Goal: Task Accomplishment & Management: Manage account settings

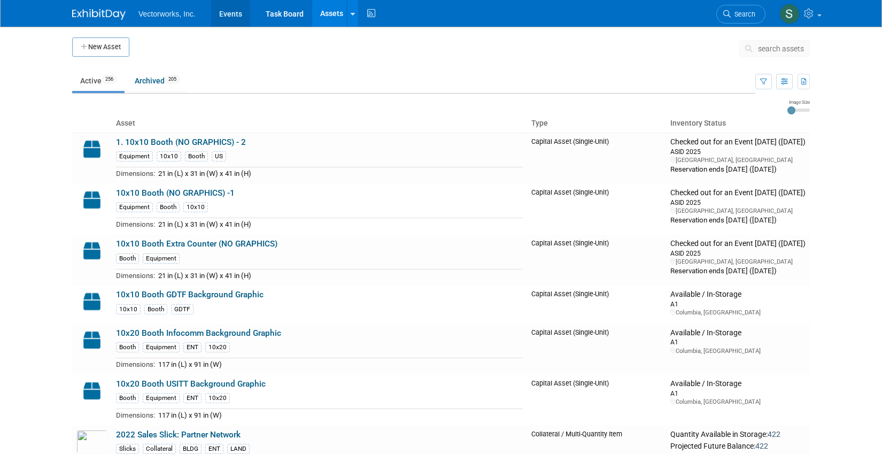
click at [235, 15] on link "Events" at bounding box center [230, 13] width 39 height 27
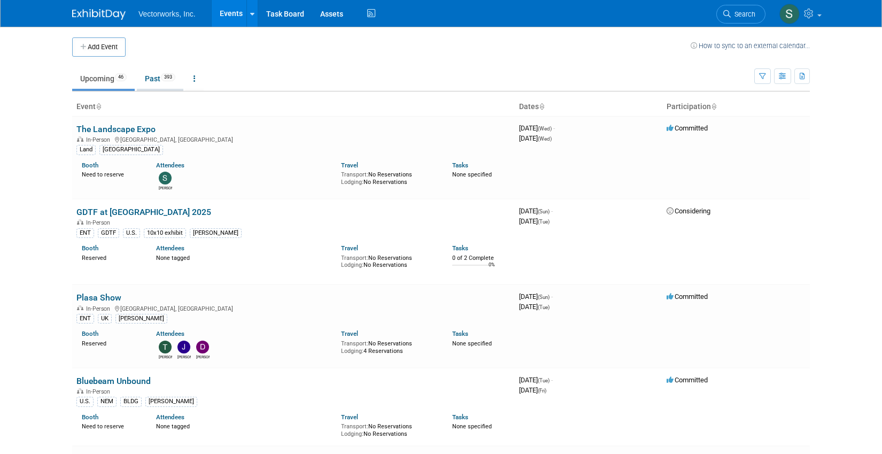
click at [153, 77] on link "Past 393" at bounding box center [160, 78] width 47 height 20
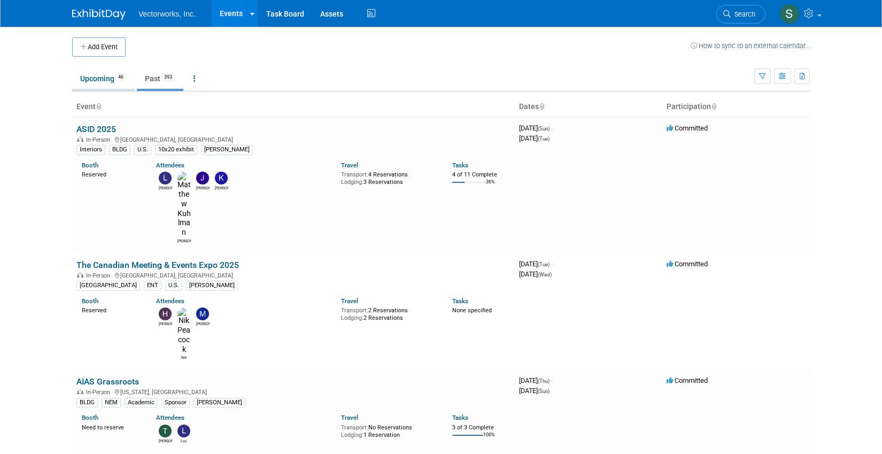
click at [104, 80] on link "Upcoming 46" at bounding box center [103, 78] width 63 height 20
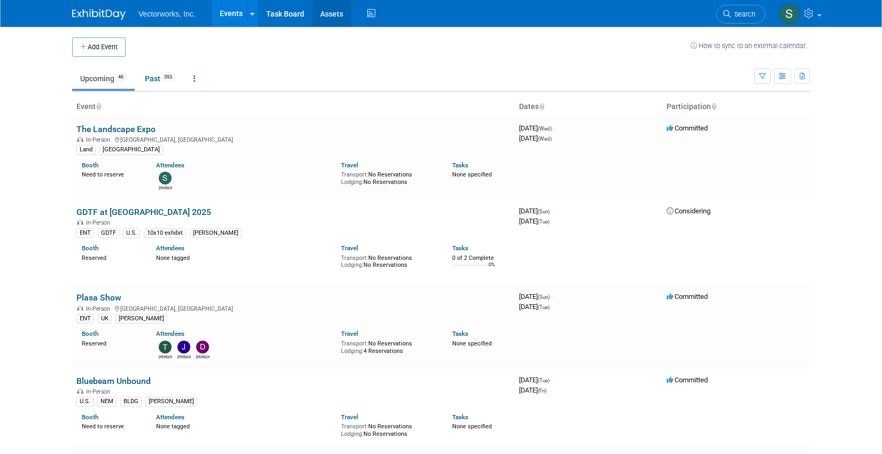
click at [326, 17] on link "Assets" at bounding box center [331, 13] width 39 height 27
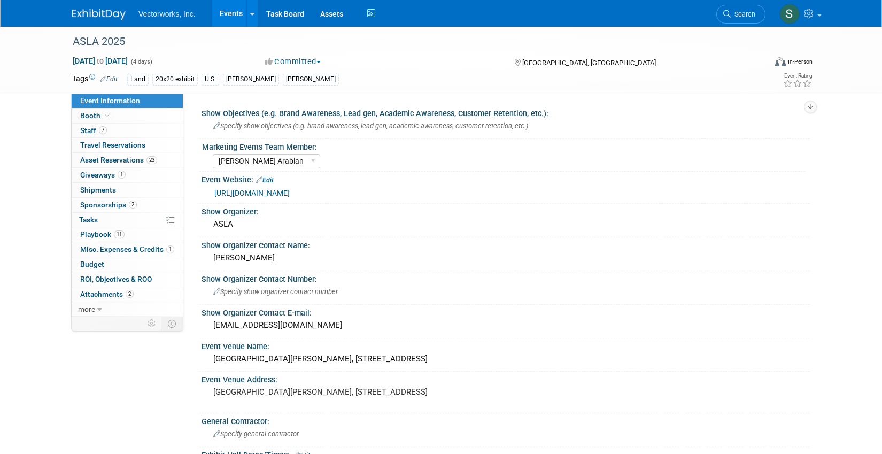
select select "[PERSON_NAME] Arabian"
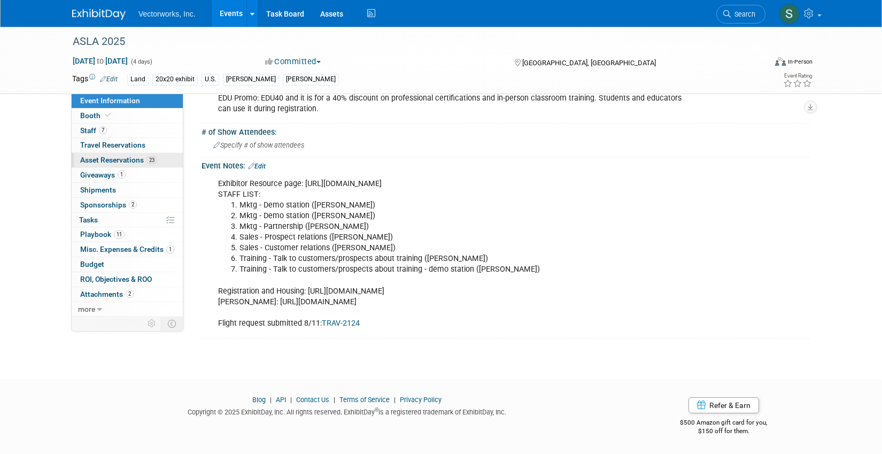
click at [108, 165] on link "23 Asset Reservations 23" at bounding box center [127, 160] width 111 height 14
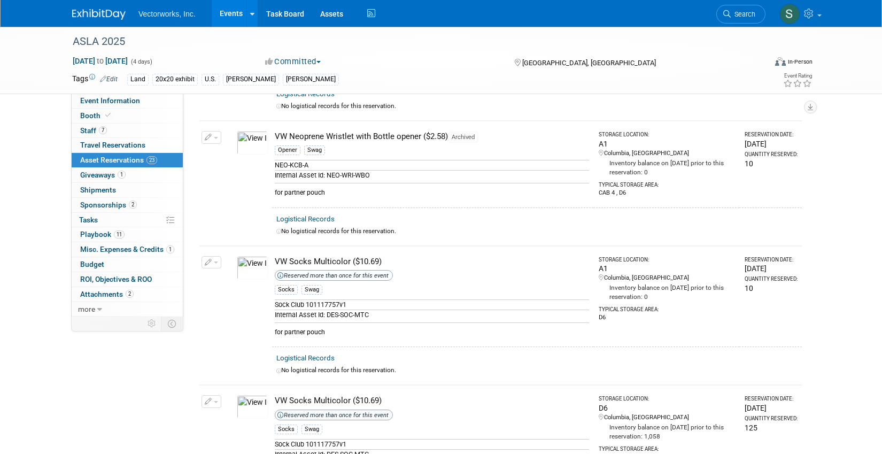
scroll to position [2324, 0]
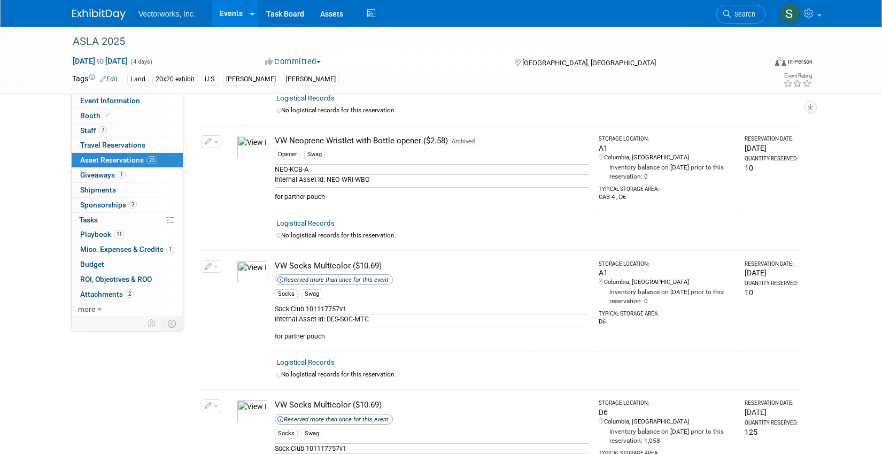
click at [211, 144] on icon "button" at bounding box center [208, 142] width 7 height 7
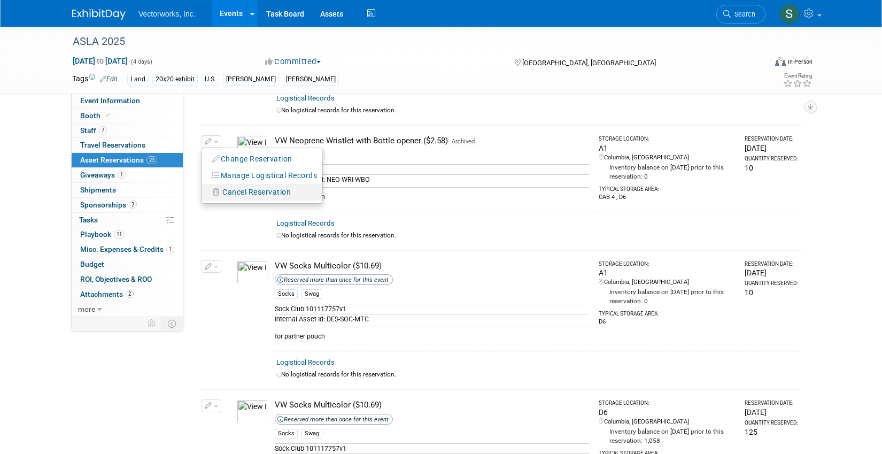
click at [240, 192] on span "Cancel Reservation" at bounding box center [256, 192] width 68 height 9
click at [338, 201] on link "Yes" at bounding box center [335, 201] width 31 height 17
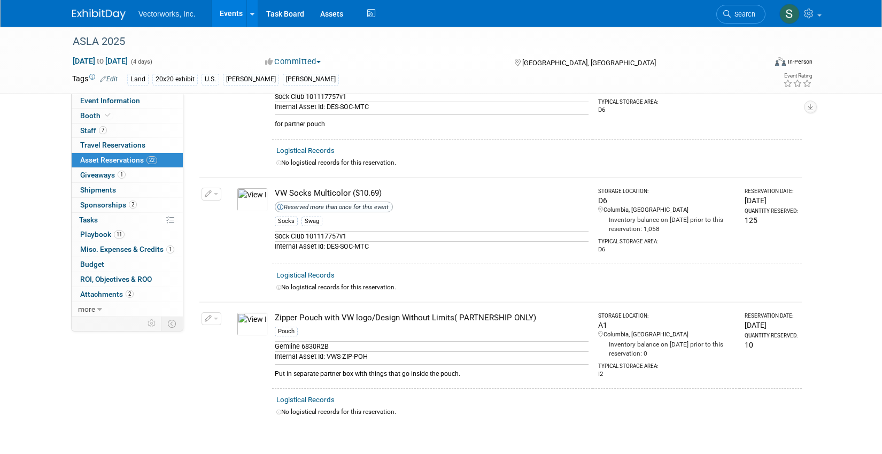
scroll to position [2388, 0]
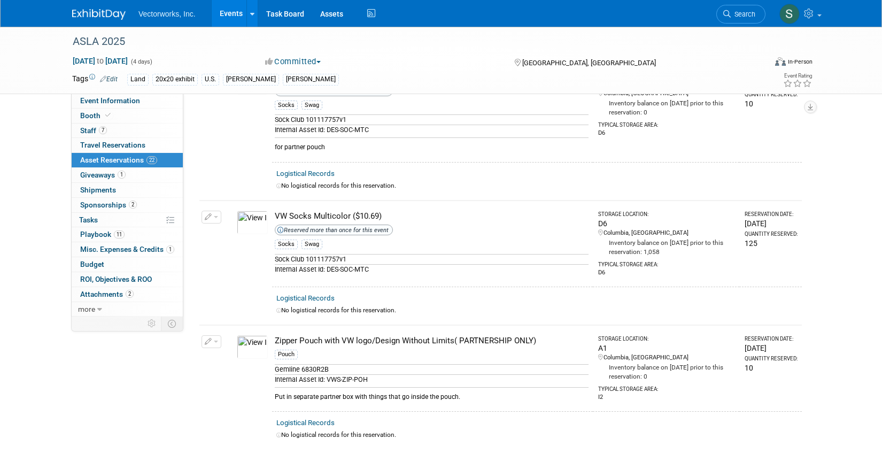
click at [208, 217] on icon "button" at bounding box center [208, 217] width 7 height 7
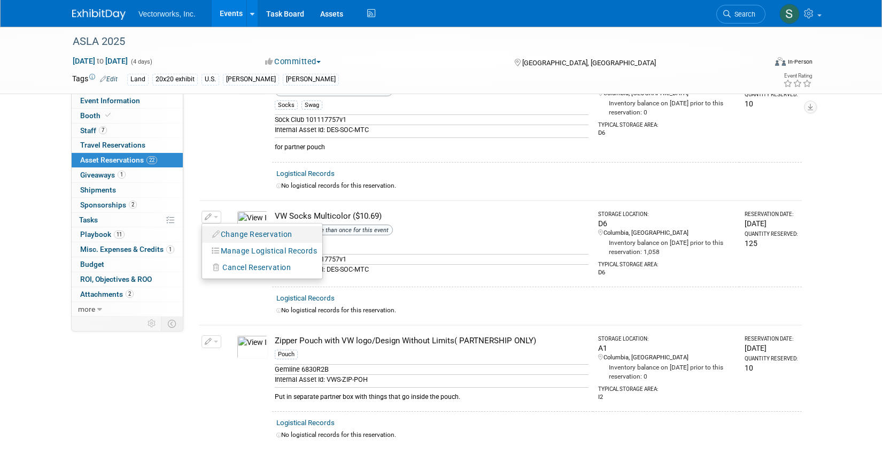
click at [240, 239] on button "Change Reservation" at bounding box center [252, 234] width 90 height 14
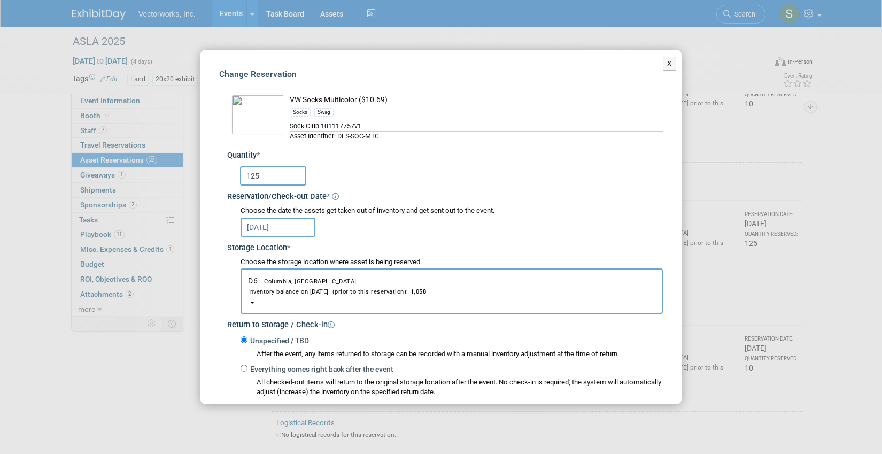
click at [273, 180] on input "125" at bounding box center [273, 175] width 66 height 19
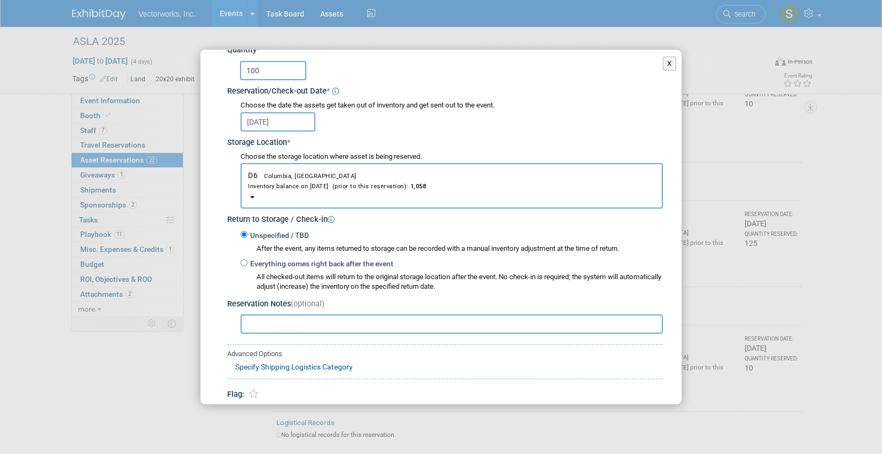
scroll to position [150, 0]
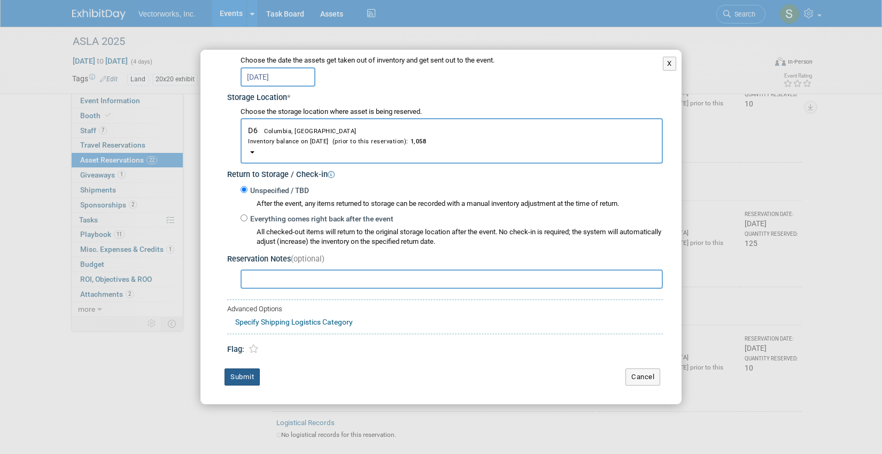
type input "100"
click at [245, 381] on button "Submit" at bounding box center [242, 376] width 35 height 17
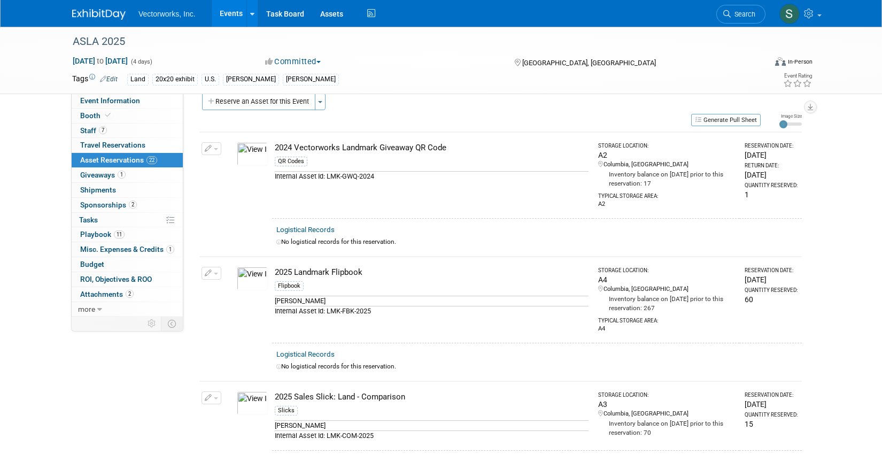
scroll to position [0, 0]
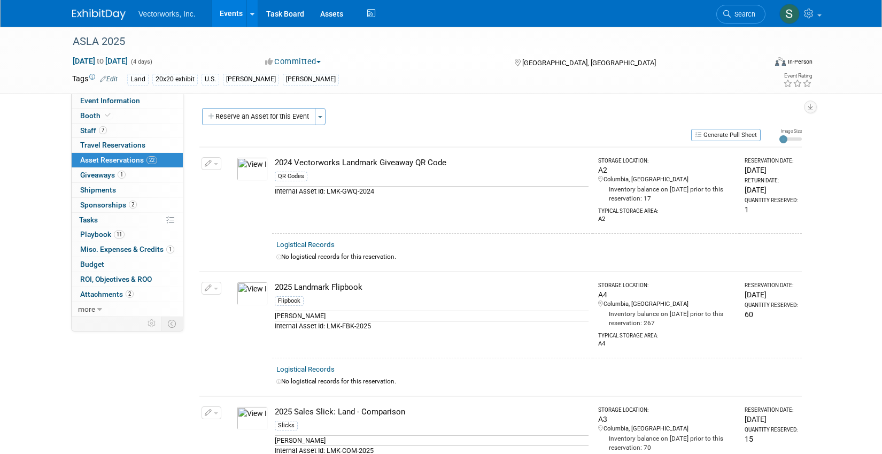
click at [213, 166] on button "button" at bounding box center [212, 163] width 20 height 13
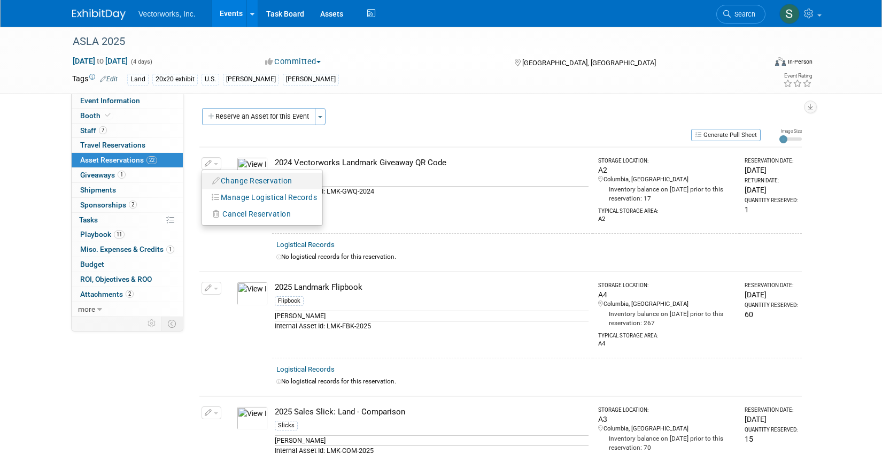
click at [225, 175] on button "Change Reservation" at bounding box center [252, 181] width 90 height 14
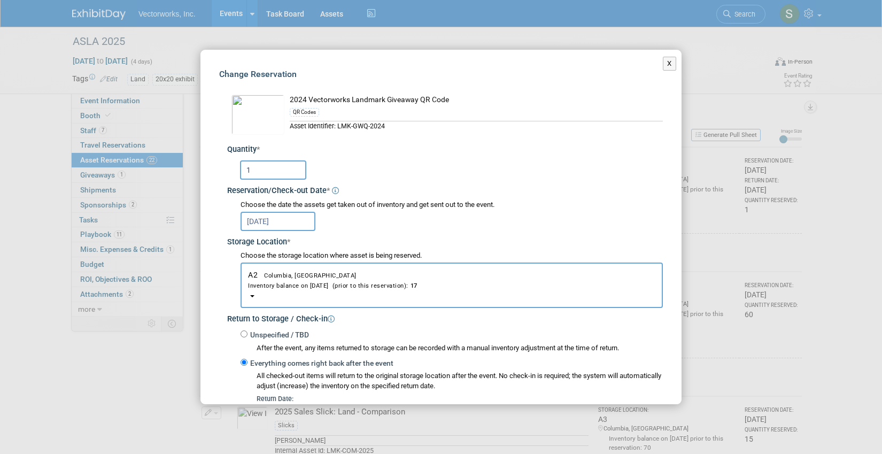
click at [271, 175] on input "1" at bounding box center [273, 169] width 66 height 19
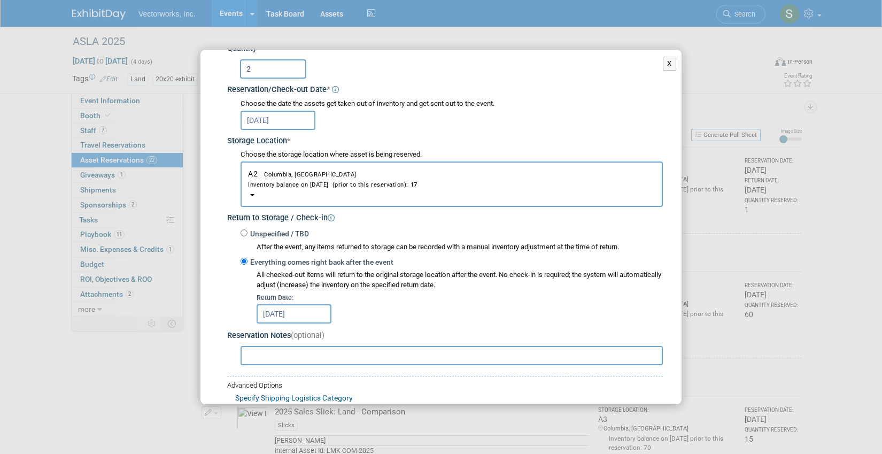
scroll to position [178, 0]
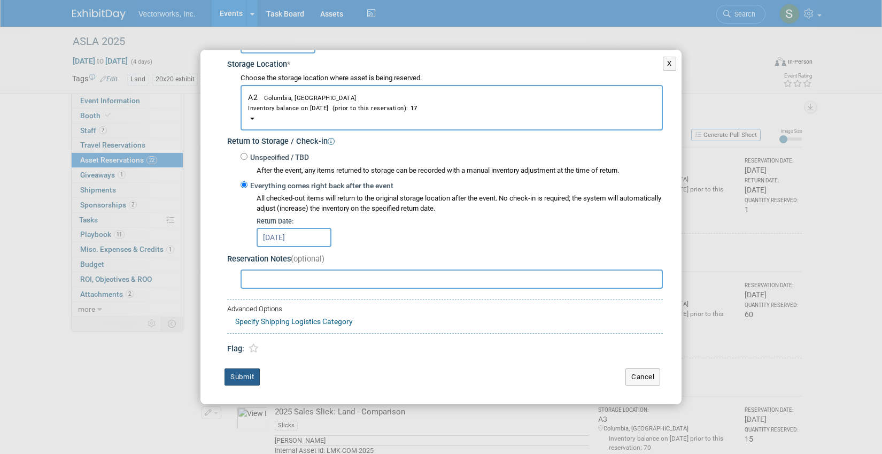
type input "2"
click at [248, 379] on button "Submit" at bounding box center [242, 376] width 35 height 17
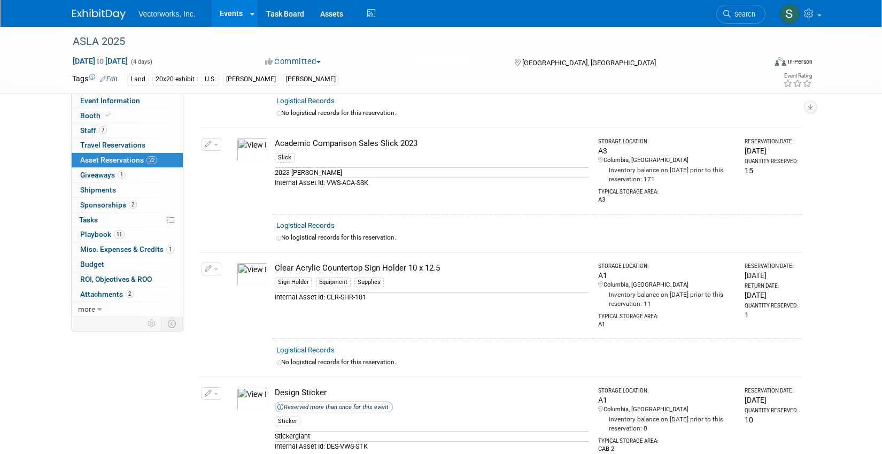
scroll to position [593, 0]
click at [211, 265] on icon "button" at bounding box center [208, 267] width 7 height 7
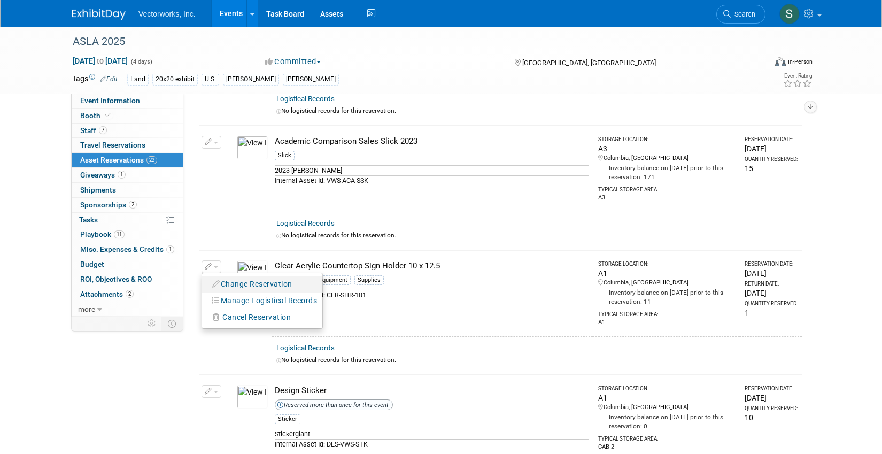
click at [219, 284] on icon "button" at bounding box center [216, 283] width 9 height 7
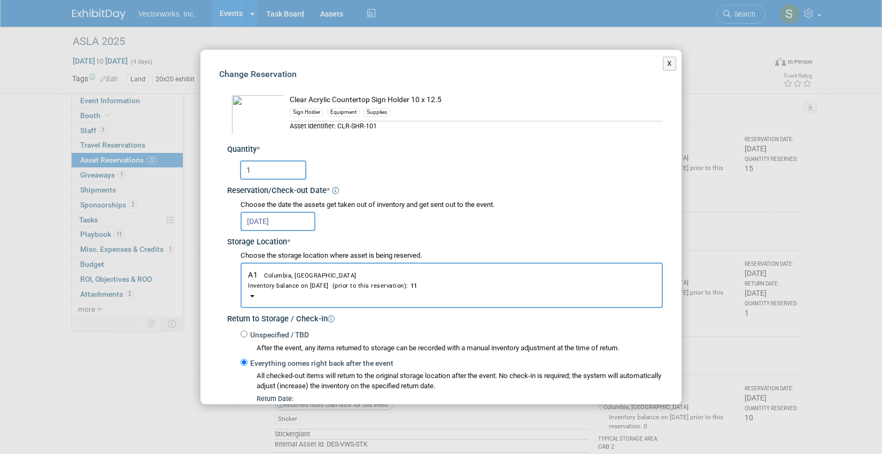
click at [260, 170] on input "1" at bounding box center [273, 169] width 66 height 19
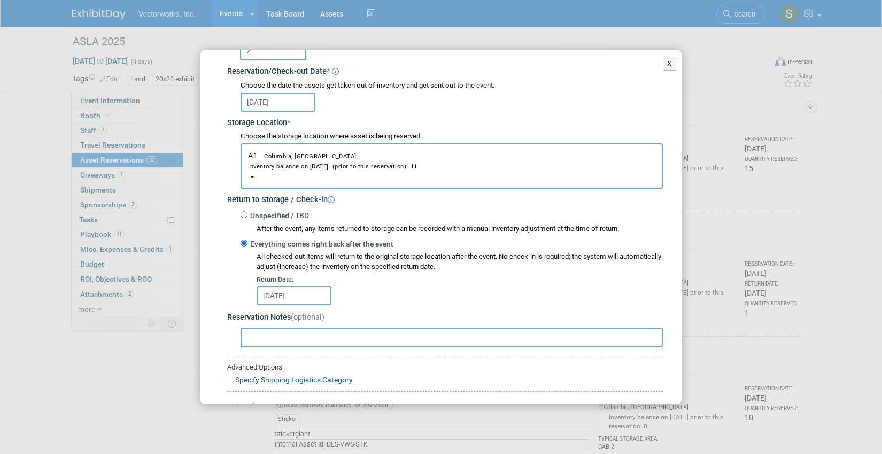
scroll to position [178, 0]
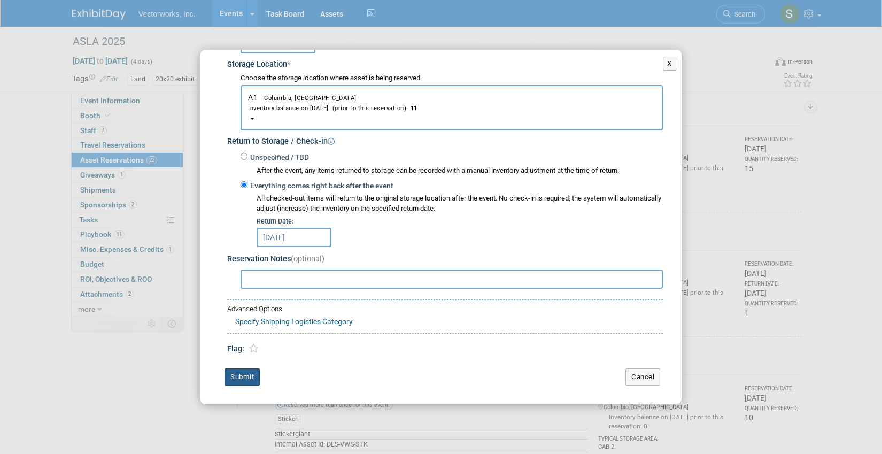
type input "2"
click at [239, 377] on button "Submit" at bounding box center [242, 376] width 35 height 17
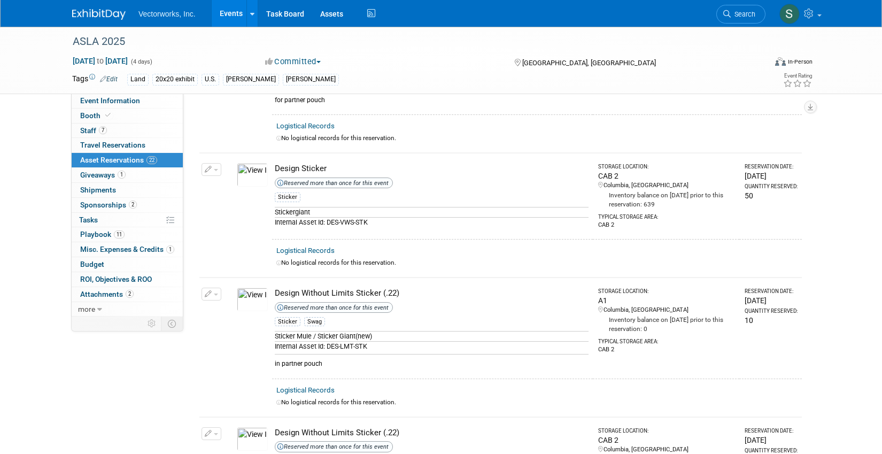
scroll to position [953, 0]
click at [219, 171] on button "button" at bounding box center [212, 171] width 20 height 13
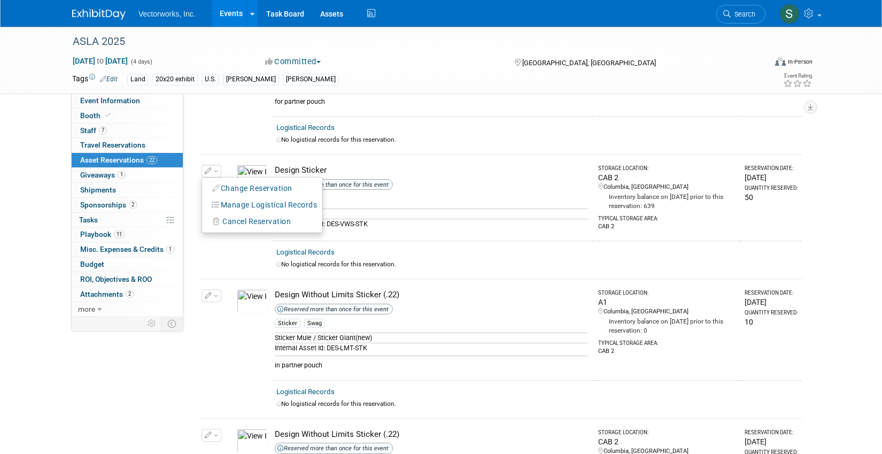
click at [213, 171] on button "button" at bounding box center [212, 171] width 20 height 13
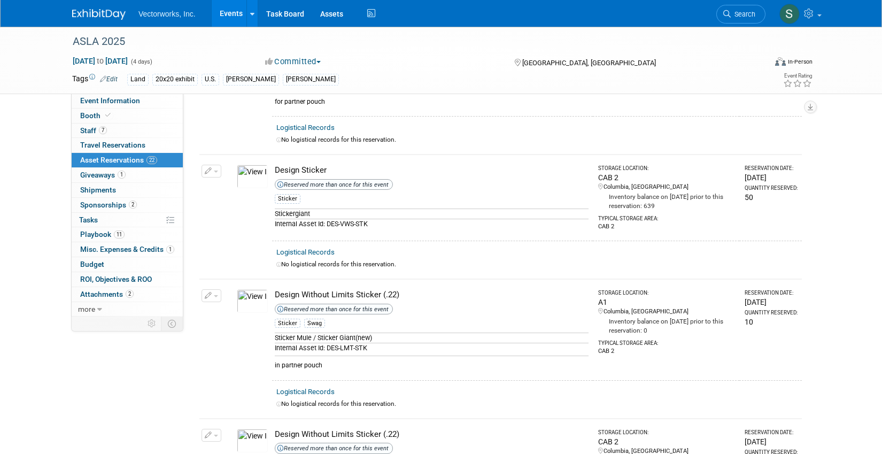
click at [213, 171] on button "button" at bounding box center [212, 171] width 20 height 13
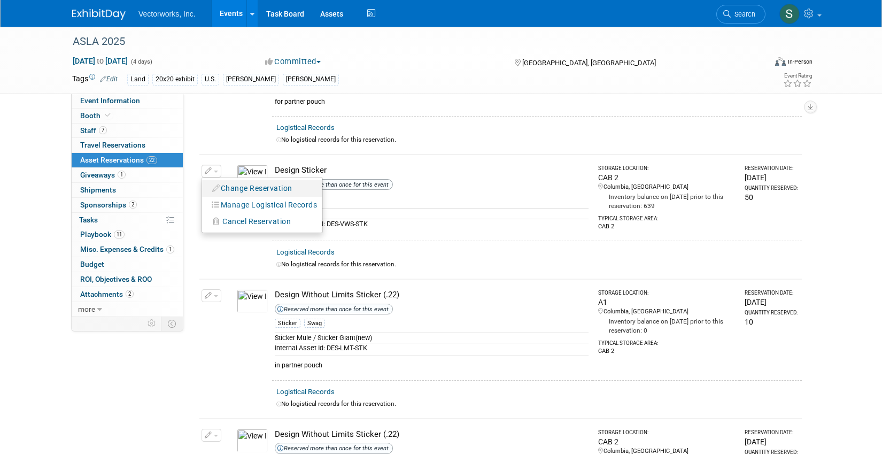
click at [229, 183] on button "Change Reservation" at bounding box center [252, 188] width 90 height 14
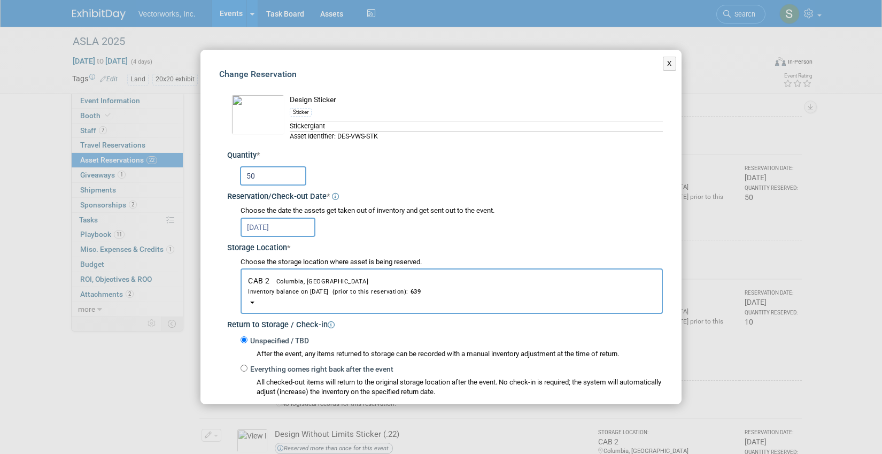
click at [282, 176] on input "50" at bounding box center [273, 175] width 66 height 19
type input "5"
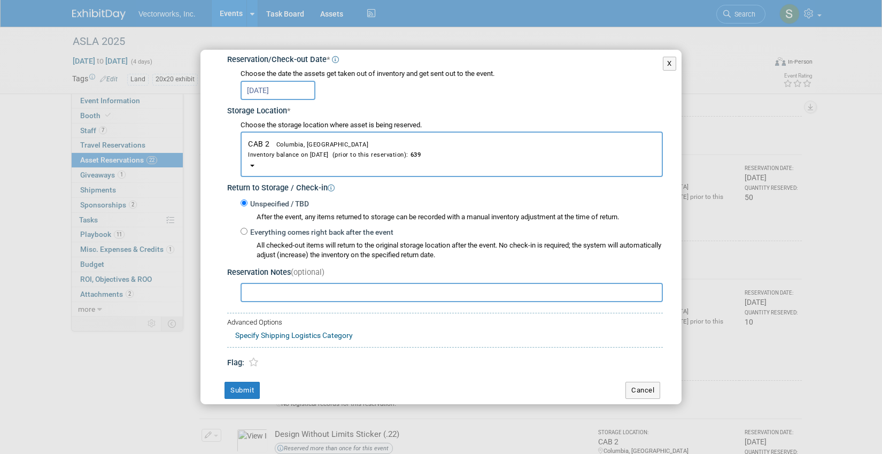
scroll to position [150, 0]
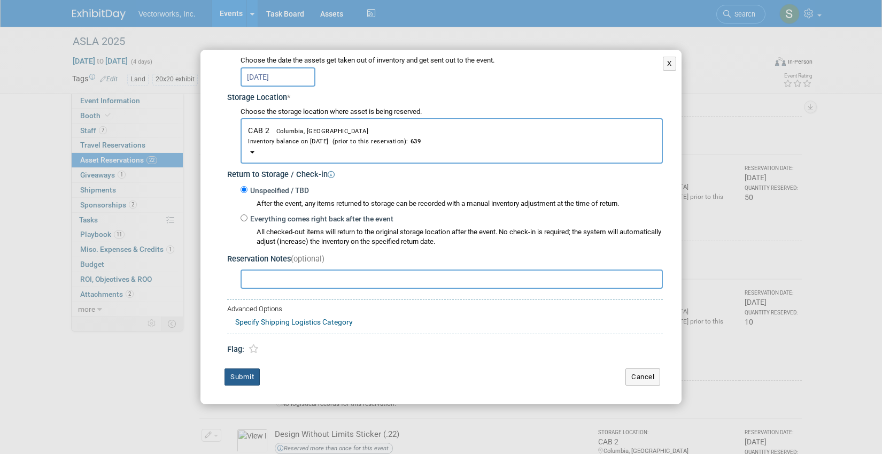
type input "100"
click at [257, 378] on button "Submit" at bounding box center [242, 376] width 35 height 17
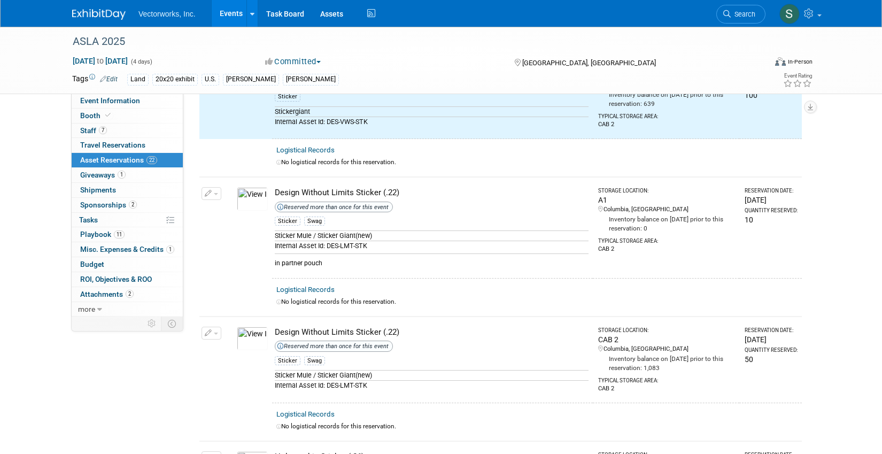
scroll to position [1059, 0]
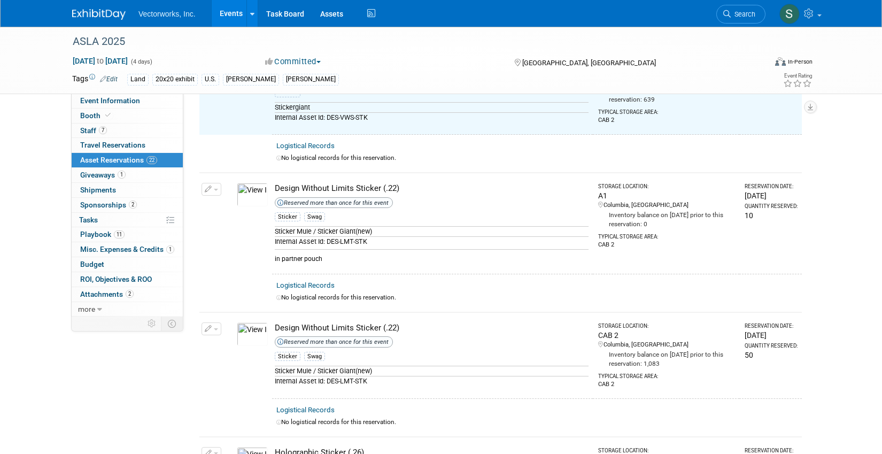
click at [210, 327] on icon "button" at bounding box center [208, 329] width 7 height 7
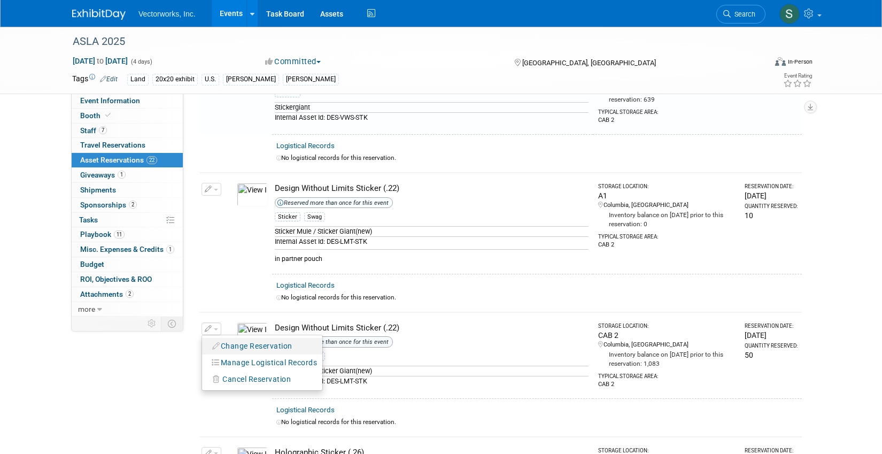
click at [231, 348] on button "Change Reservation" at bounding box center [252, 346] width 90 height 14
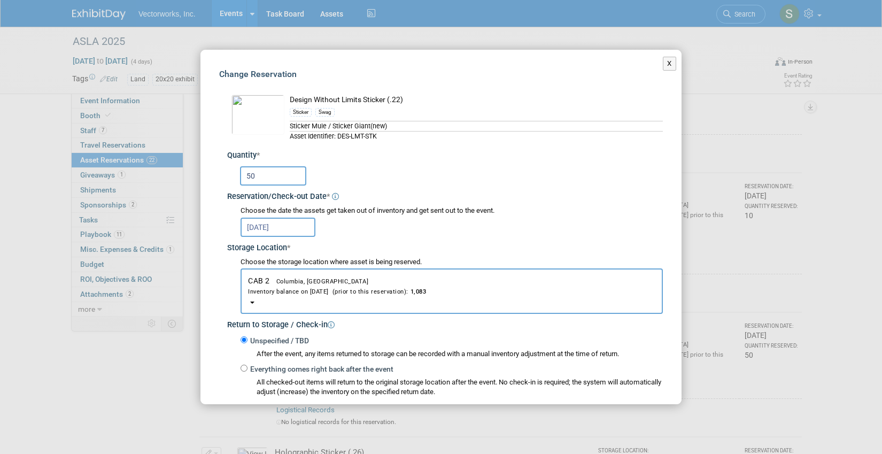
click at [290, 165] on div "50" at bounding box center [451, 175] width 423 height 21
click at [290, 175] on input "50" at bounding box center [273, 175] width 66 height 19
type input "5"
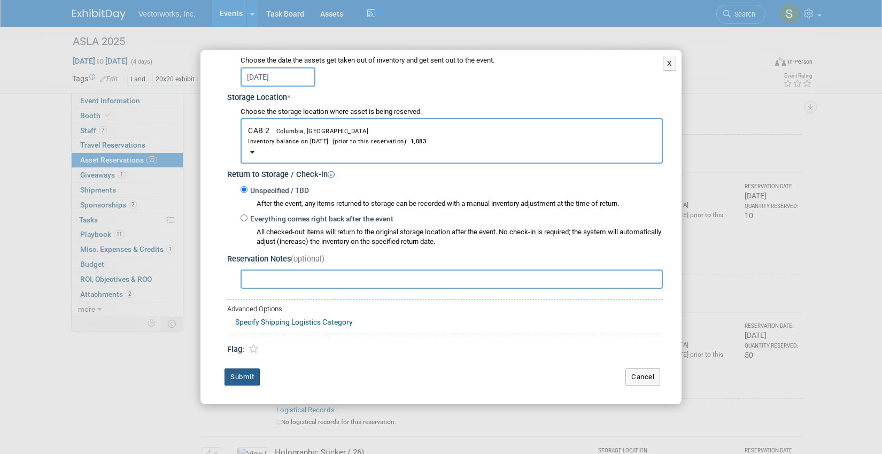
type input "100"
click at [246, 379] on button "Submit" at bounding box center [242, 376] width 35 height 17
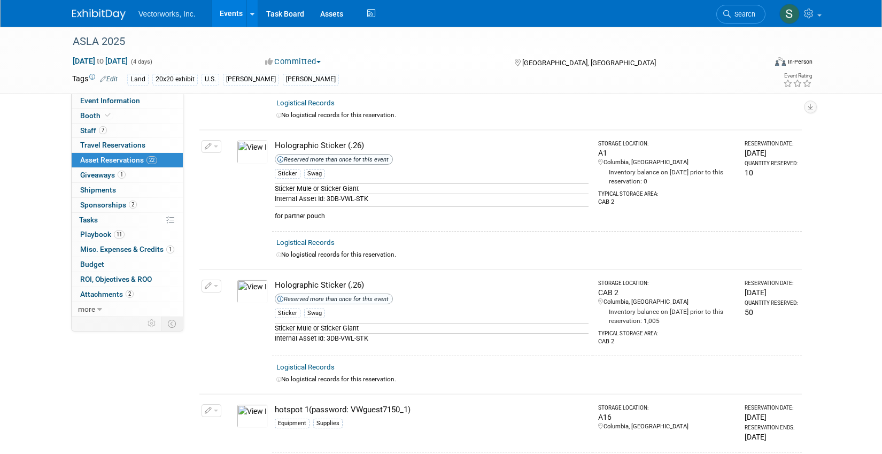
scroll to position [1368, 0]
click at [214, 283] on span "button" at bounding box center [216, 284] width 4 height 2
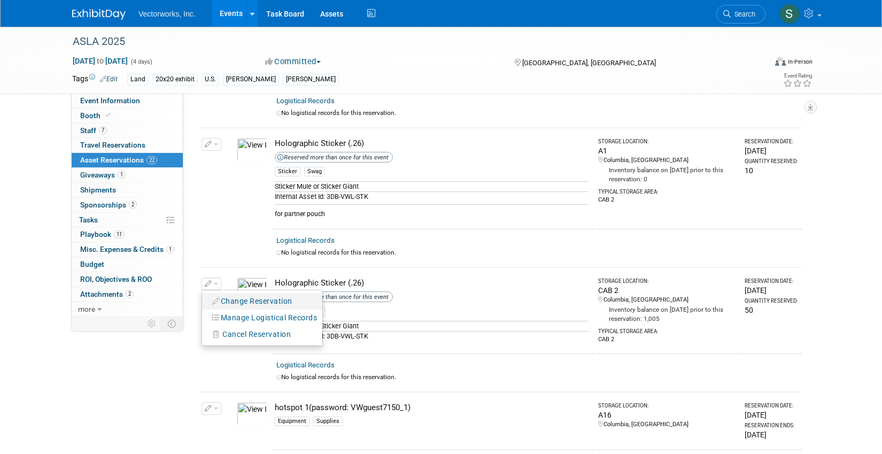
click at [226, 303] on button "Change Reservation" at bounding box center [252, 301] width 90 height 14
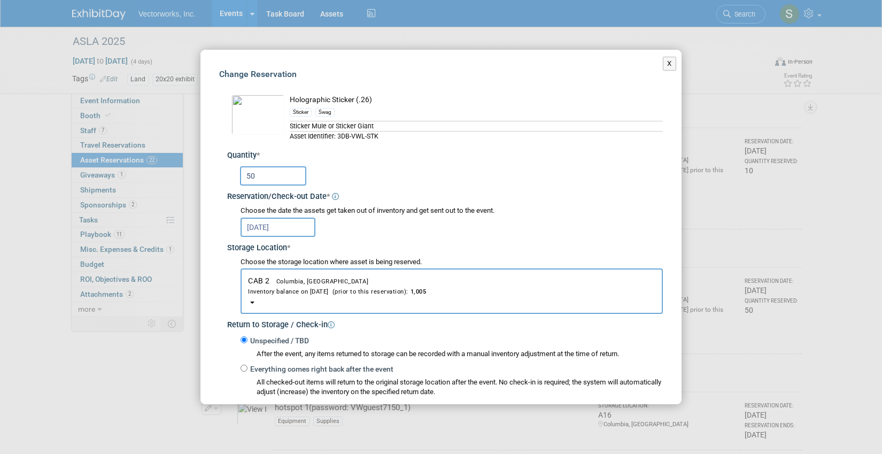
click at [266, 178] on input "50" at bounding box center [273, 175] width 66 height 19
type input "5"
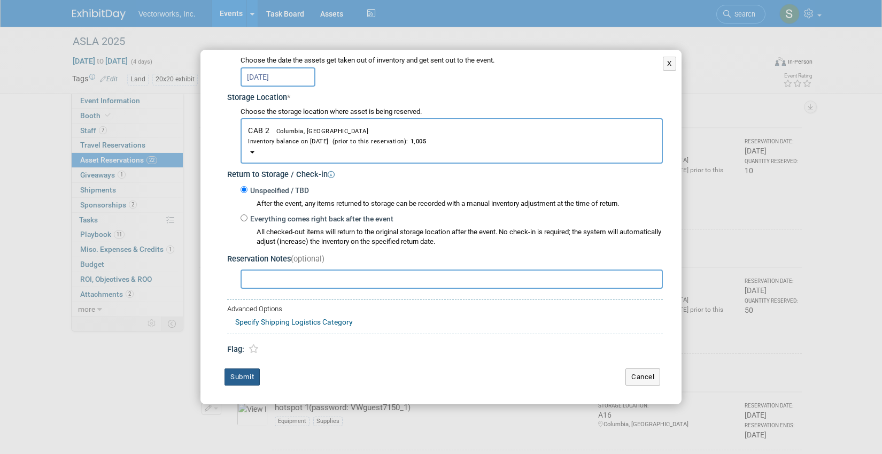
type input "100"
click at [244, 382] on button "Submit" at bounding box center [242, 376] width 35 height 17
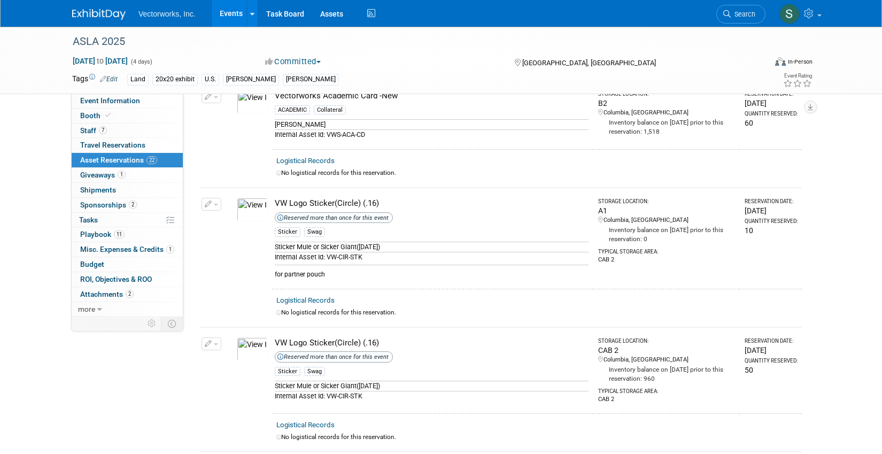
scroll to position [1998, 0]
click at [212, 340] on button "button" at bounding box center [212, 343] width 20 height 13
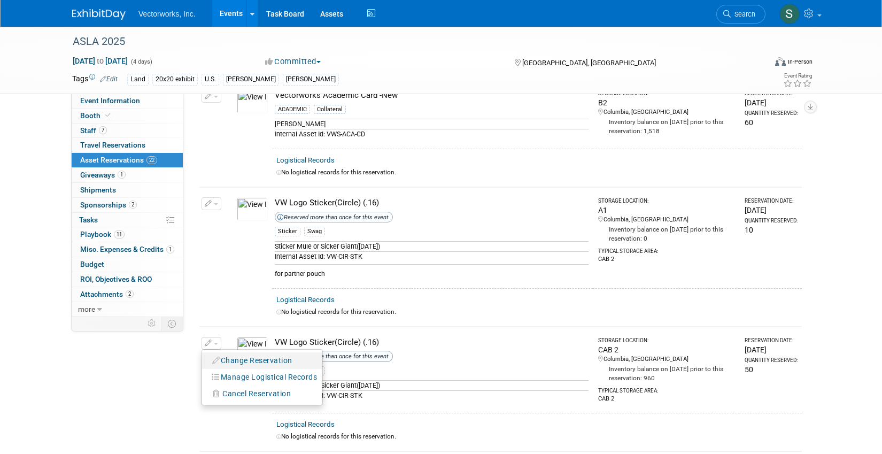
click at [222, 358] on button "Change Reservation" at bounding box center [252, 360] width 90 height 14
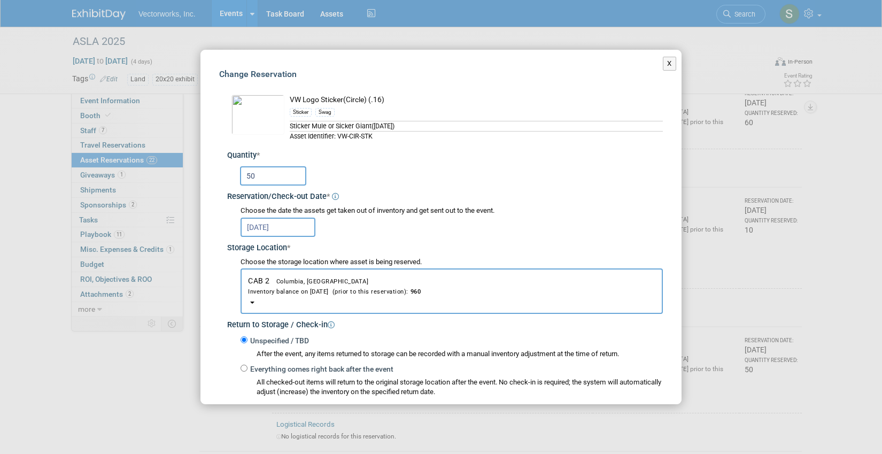
click at [261, 180] on input "50" at bounding box center [273, 175] width 66 height 19
type input "5"
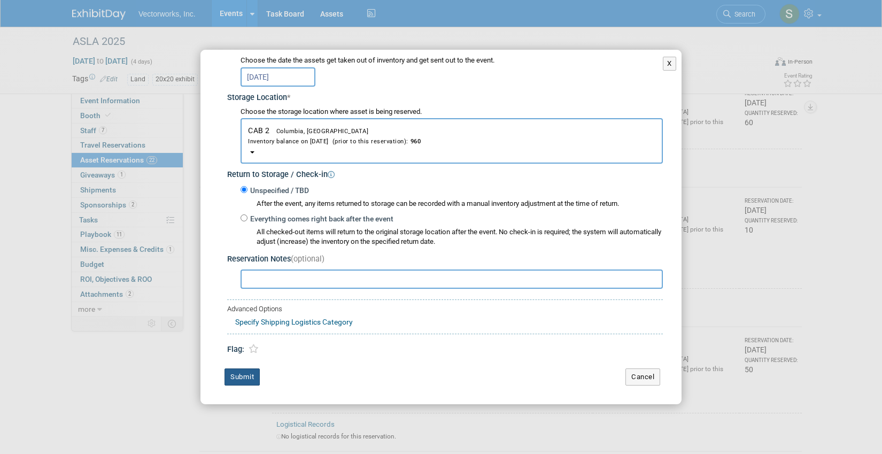
type input "100"
click at [252, 375] on button "Submit" at bounding box center [242, 376] width 35 height 17
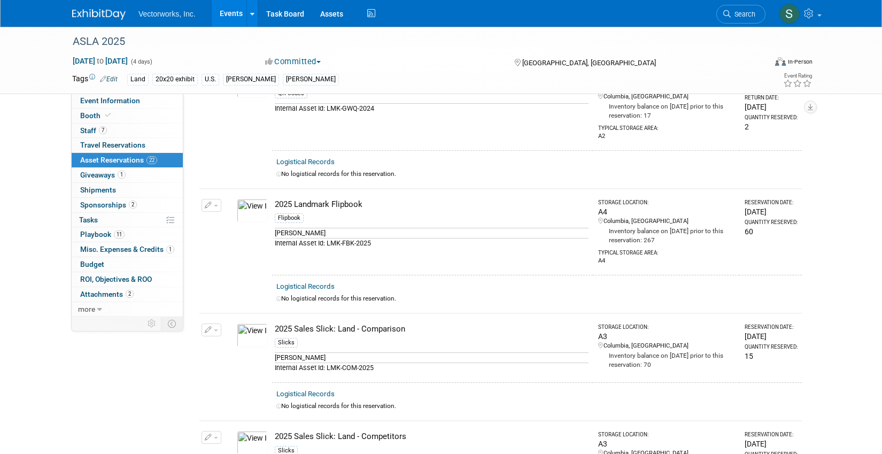
scroll to position [0, 0]
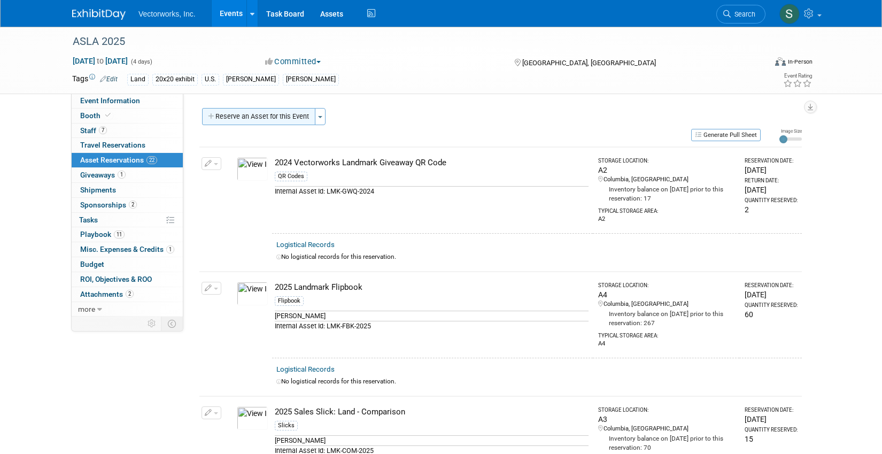
click at [291, 122] on button "Reserve an Asset for this Event" at bounding box center [258, 116] width 113 height 17
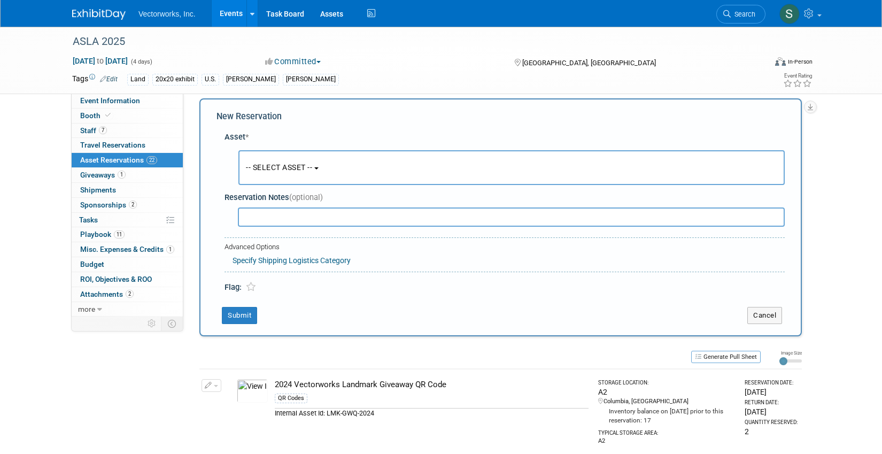
scroll to position [10, 0]
click at [336, 165] on button "-- SELECT ASSET --" at bounding box center [512, 167] width 547 height 35
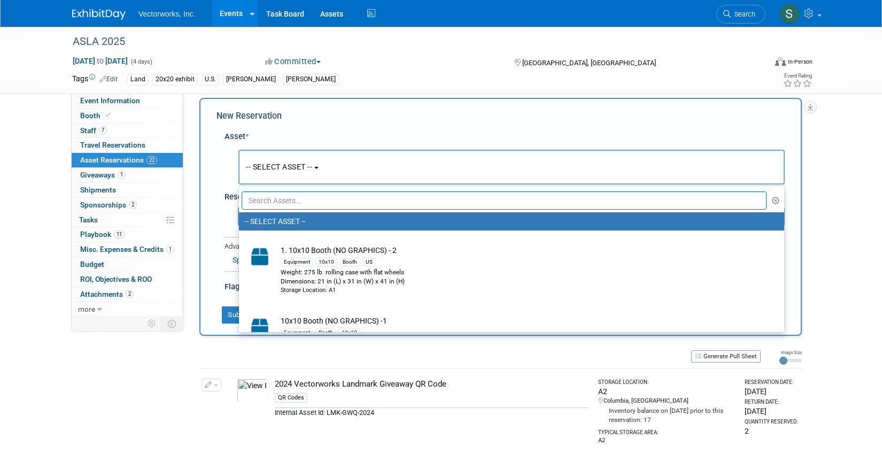
click at [330, 200] on input "text" at bounding box center [504, 200] width 525 height 18
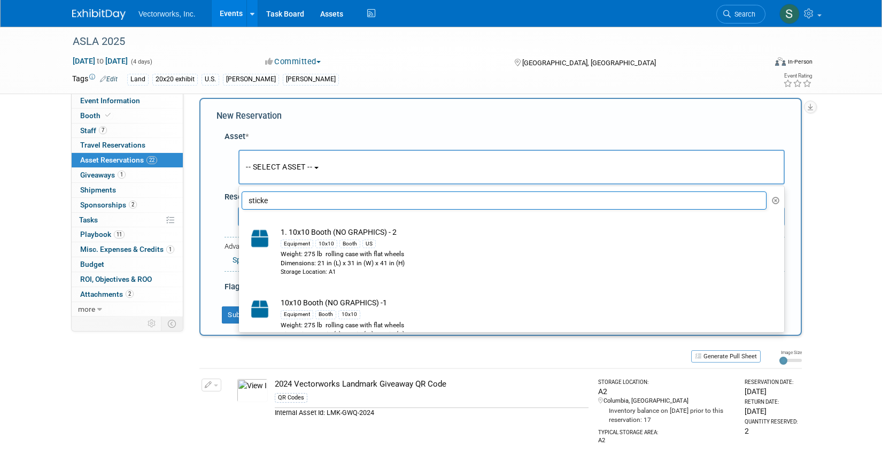
type input "sticker"
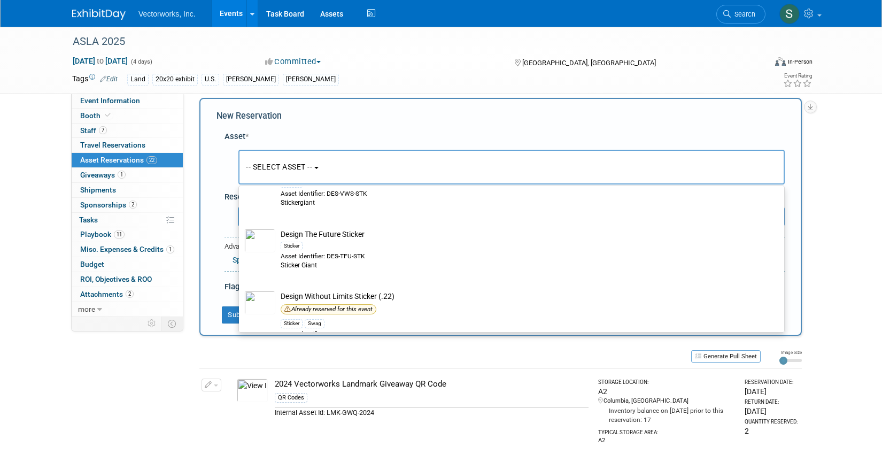
scroll to position [298, 0]
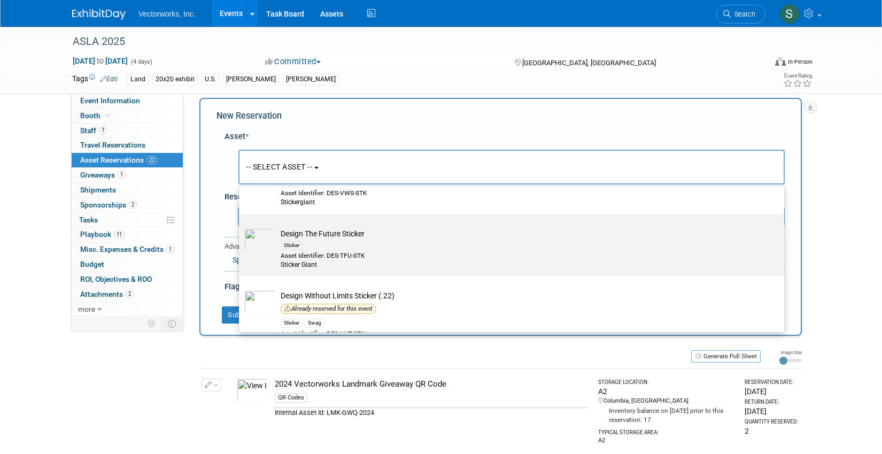
click at [404, 250] on div "Sticker" at bounding box center [522, 245] width 482 height 12
click at [241, 227] on input "Design The Future Sticker Sticker Asset Identifier: DES-TFU-STK Sticker Giant" at bounding box center [237, 223] width 7 height 7
select select "10728668"
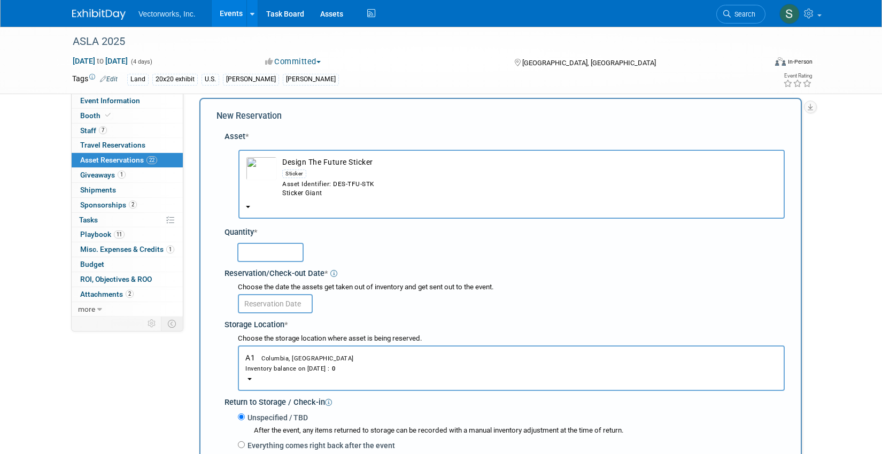
click at [269, 257] on input "text" at bounding box center [270, 252] width 66 height 19
type input "100"
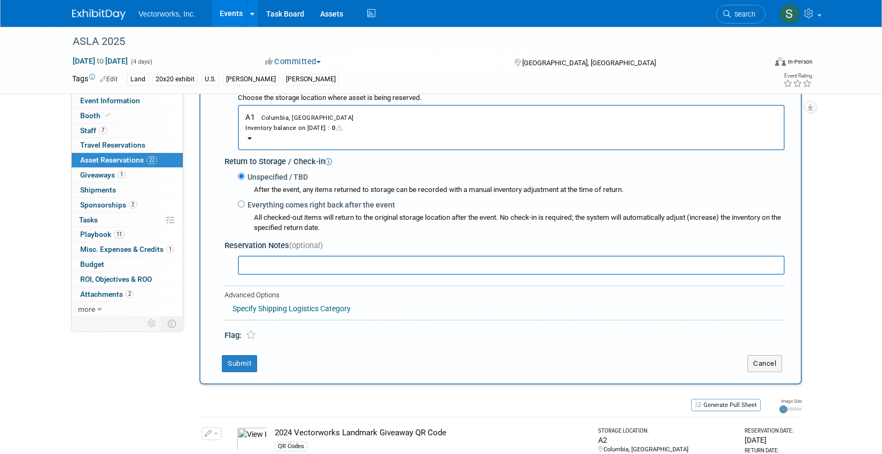
scroll to position [0, 0]
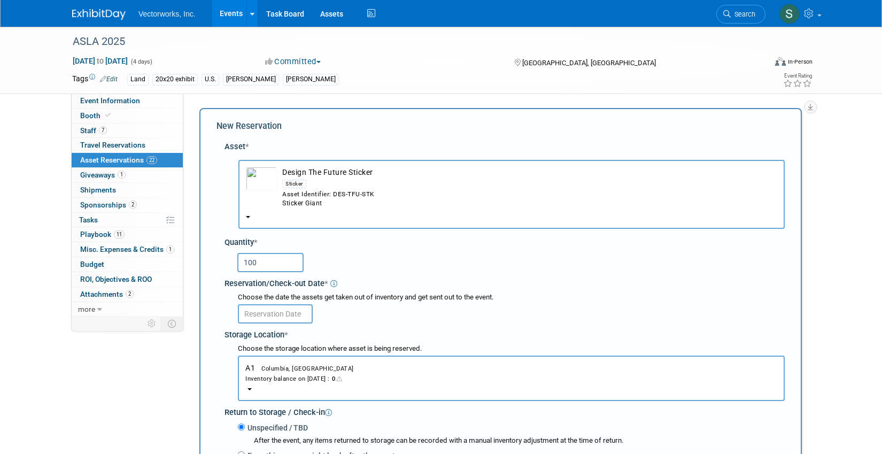
click at [278, 315] on input "text" at bounding box center [275, 313] width 75 height 19
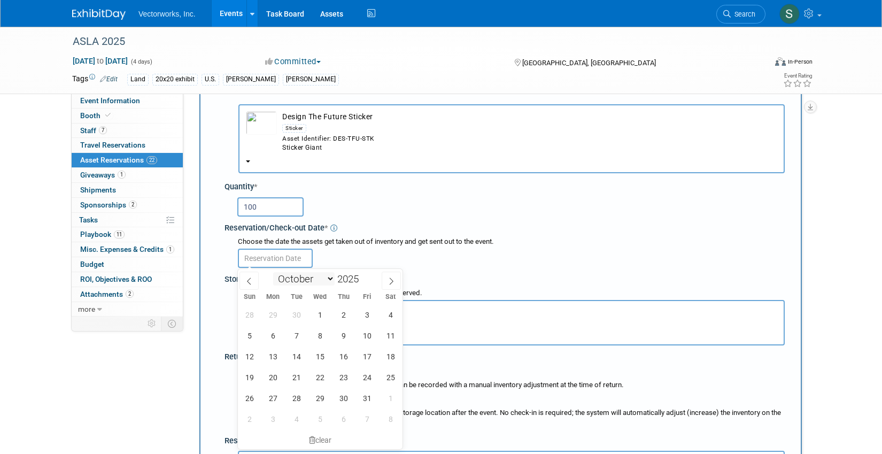
scroll to position [61, 0]
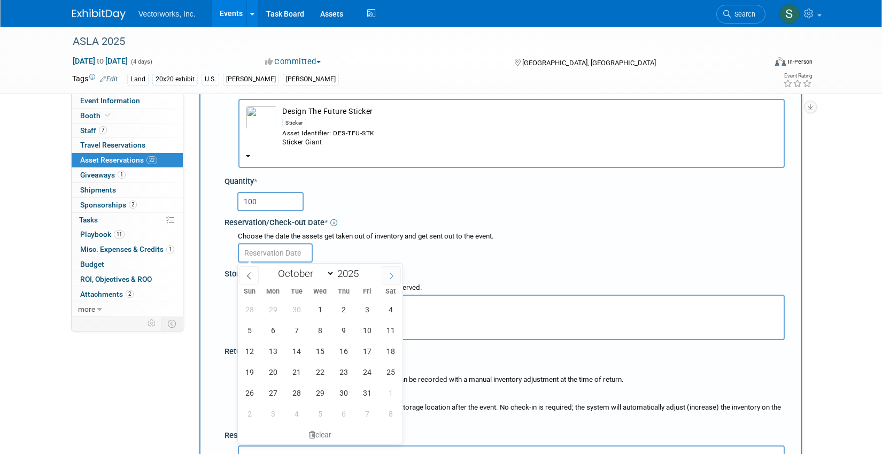
click at [391, 276] on icon at bounding box center [391, 275] width 7 height 7
click at [256, 275] on span at bounding box center [249, 275] width 19 height 18
select select "8"
click at [269, 306] on span "1" at bounding box center [273, 309] width 21 height 21
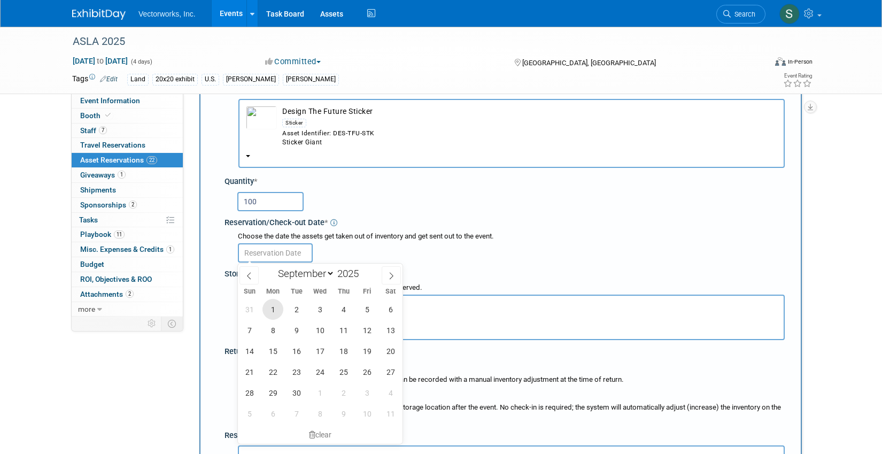
type input "Sep 1, 2025"
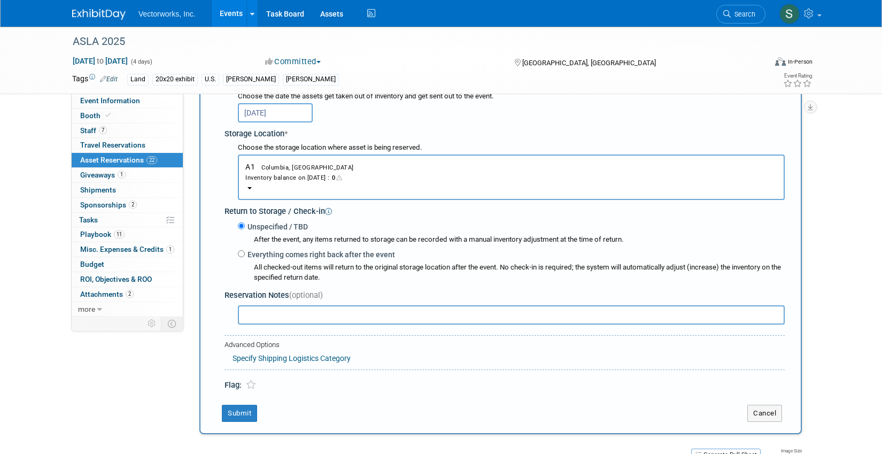
scroll to position [203, 0]
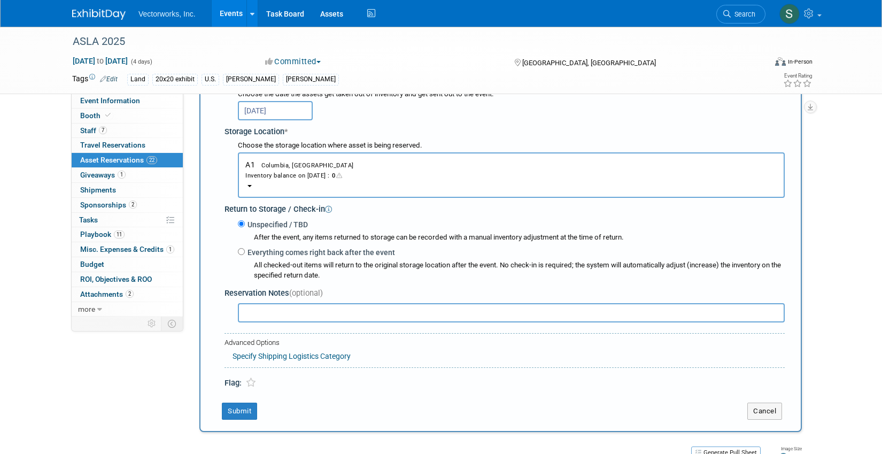
click at [311, 172] on div "Inventory balance on Sep 1, 2025 : 0" at bounding box center [511, 175] width 532 height 10
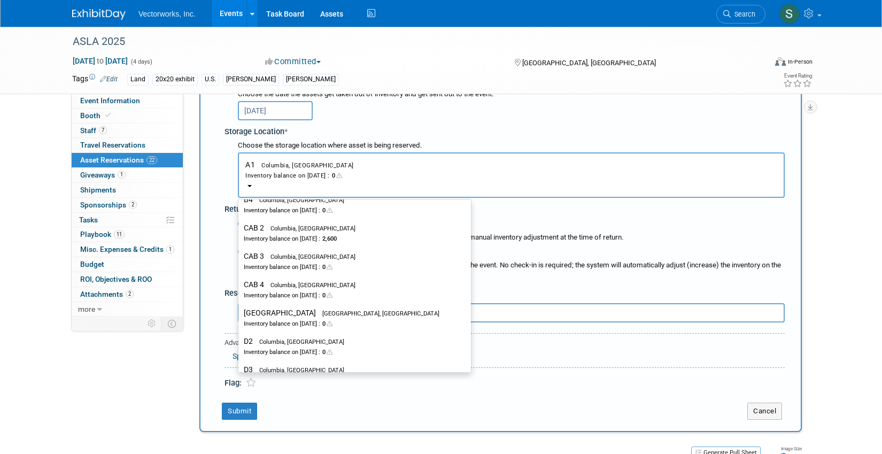
scroll to position [397, 0]
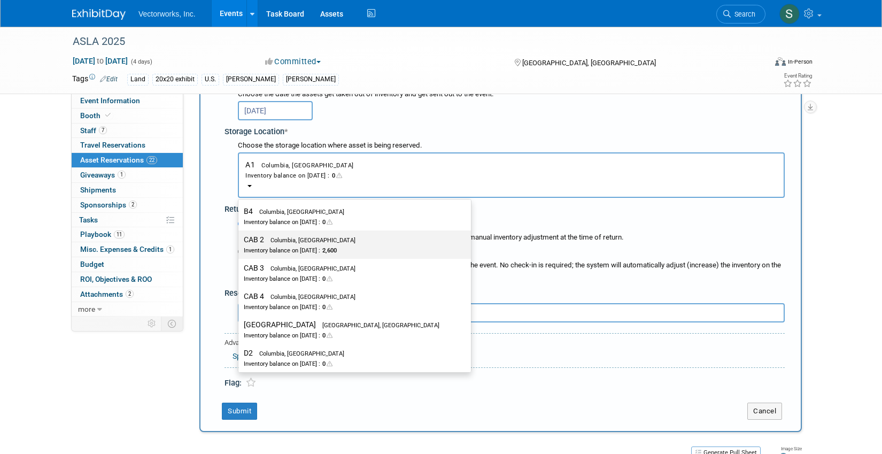
click at [310, 237] on span "Columbia, [GEOGRAPHIC_DATA]" at bounding box center [309, 240] width 91 height 7
click at [240, 237] on input "CAB 2 Columbia, MD Inventory balance on Sep 1, 2025 : 2,600" at bounding box center [236, 239] width 7 height 7
select select "11222717"
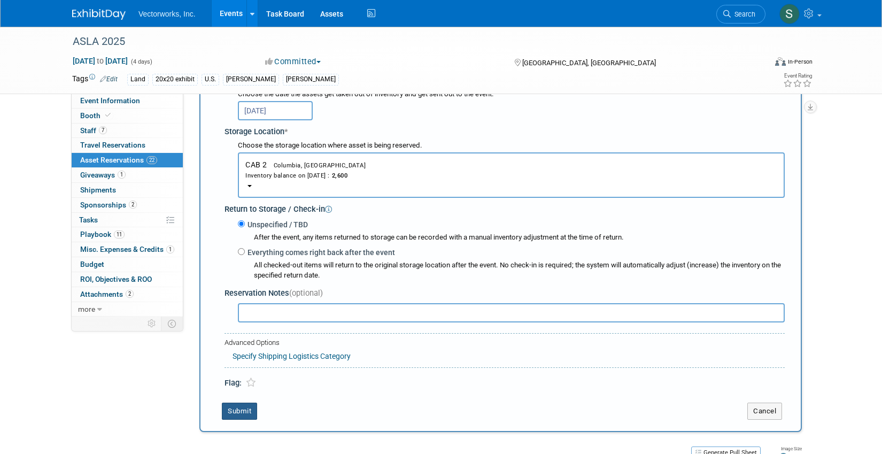
click at [251, 412] on button "Submit" at bounding box center [239, 411] width 35 height 17
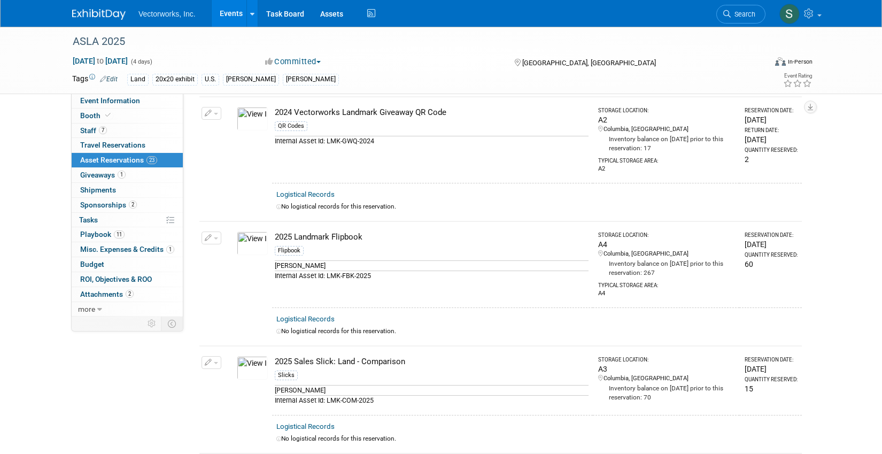
scroll to position [0, 0]
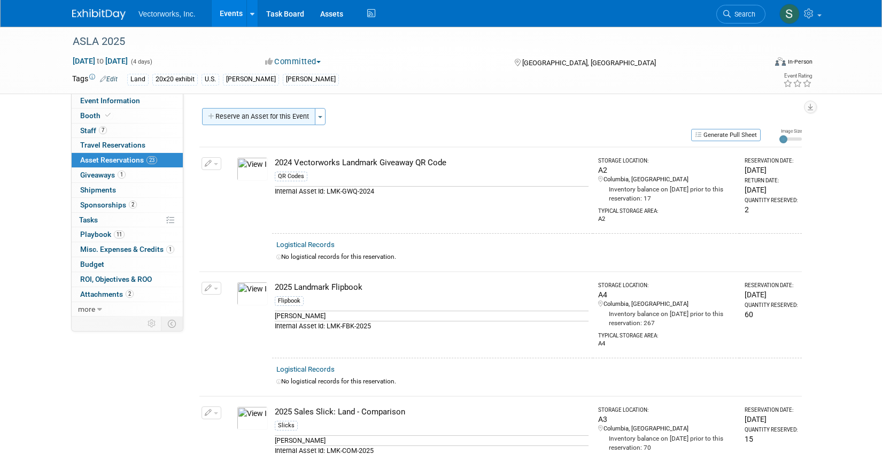
click at [279, 115] on button "Reserve an Asset for this Event" at bounding box center [258, 116] width 113 height 17
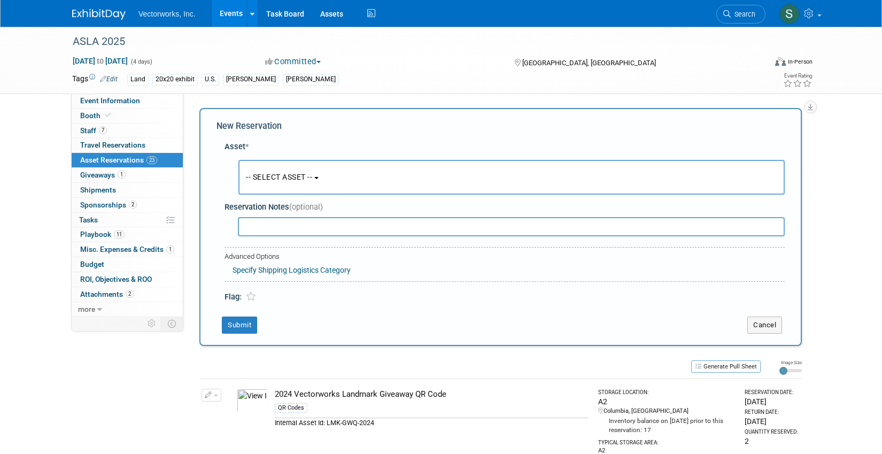
scroll to position [10, 0]
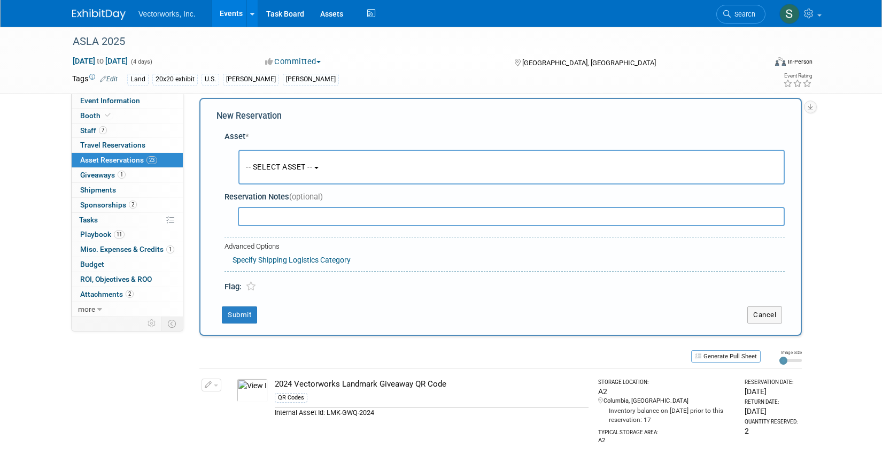
click at [319, 168] on b "button" at bounding box center [316, 168] width 4 height 2
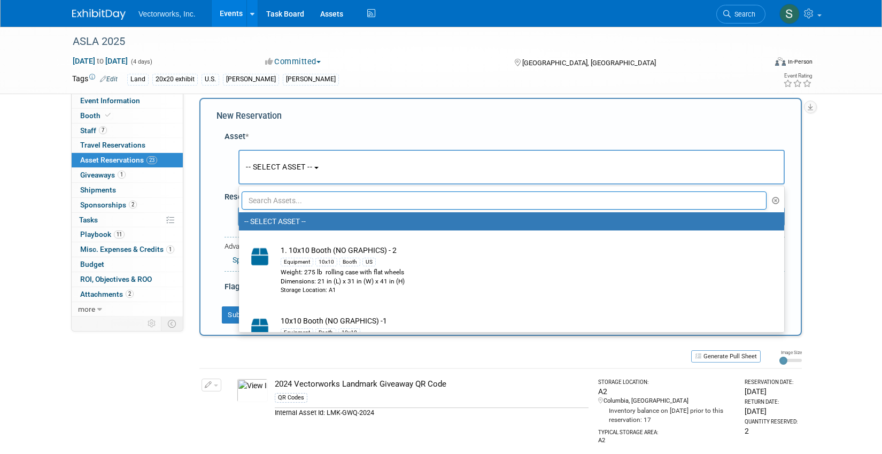
click at [300, 201] on input "text" at bounding box center [504, 200] width 525 height 18
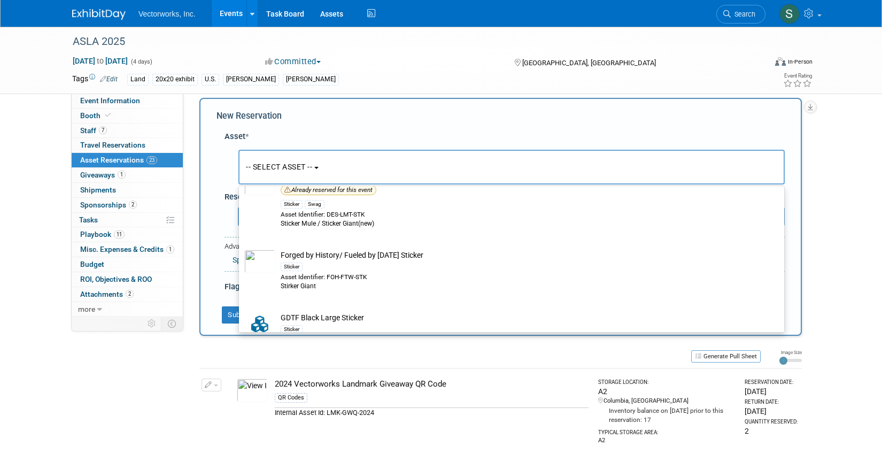
scroll to position [435, 0]
type input "sticker"
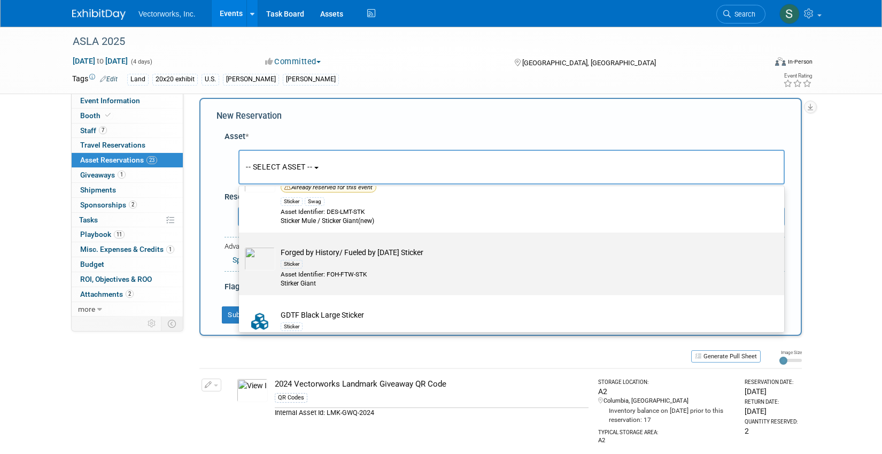
click at [301, 240] on label "Forged by History/ Fueled by Tomorrow Sticker Sticker Asset Identifier: FOH-FTW…" at bounding box center [508, 264] width 529 height 58
click at [241, 240] on input "Forged by History/ Fueled by Tomorrow Sticker Sticker Asset Identifier: FOH-FTW…" at bounding box center [237, 242] width 7 height 7
select select "10728666"
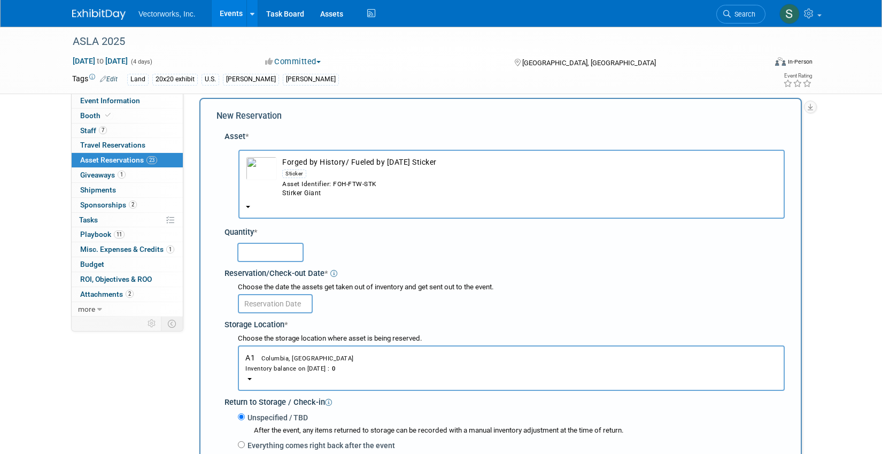
click at [280, 252] on input "text" at bounding box center [270, 252] width 66 height 19
type input "100"
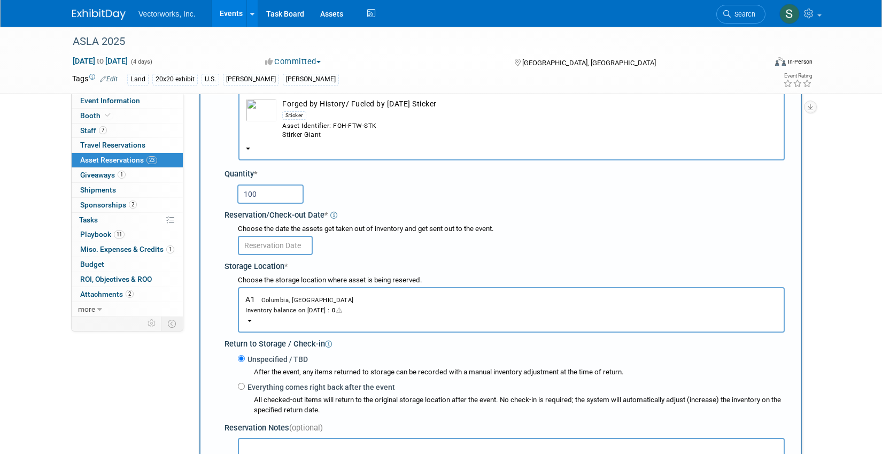
scroll to position [77, 0]
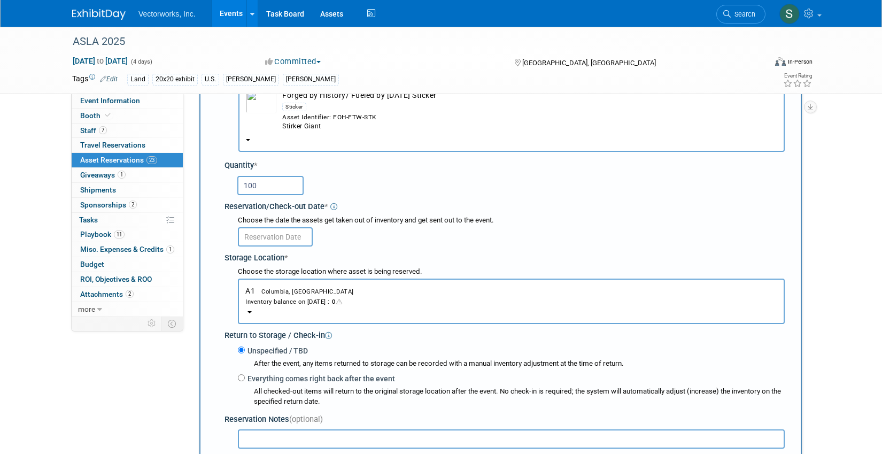
click at [284, 239] on input "text" at bounding box center [275, 236] width 75 height 19
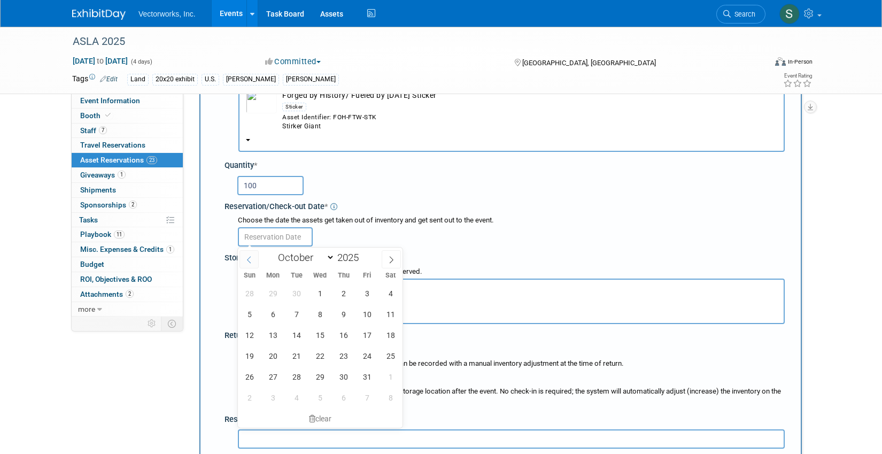
click at [251, 257] on icon at bounding box center [248, 259] width 7 height 7
select select "8"
click at [270, 288] on span "1" at bounding box center [273, 293] width 21 height 21
type input "Sep 1, 2025"
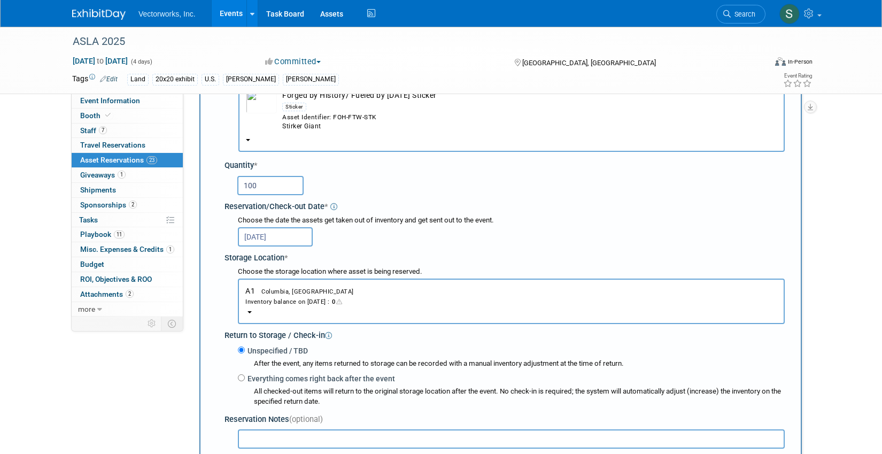
click at [280, 281] on button "A1 Columbia, MD Inventory balance on Sep 1, 2025 : 0" at bounding box center [511, 301] width 547 height 45
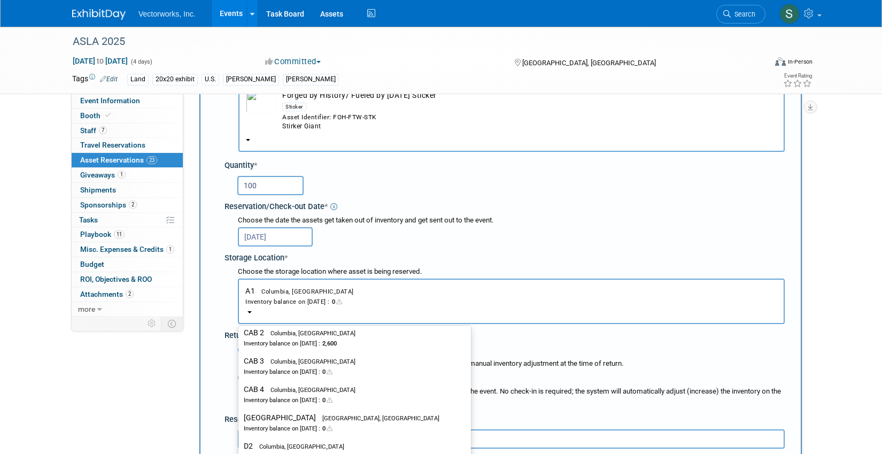
scroll to position [416, 0]
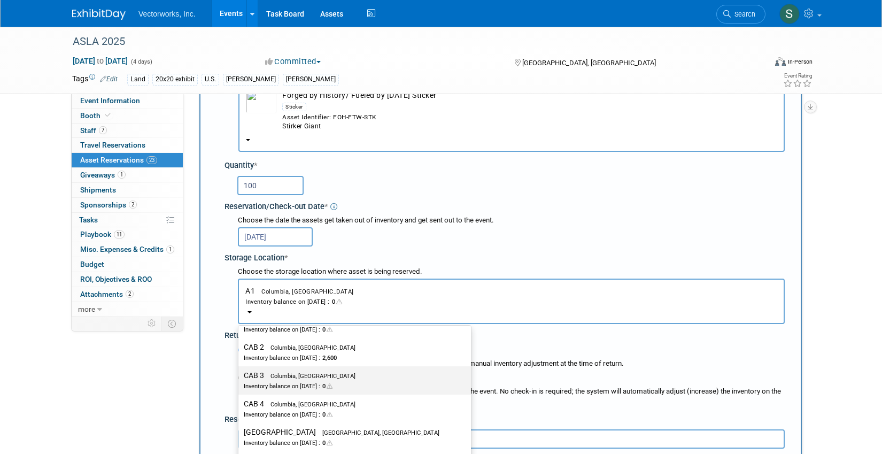
click at [307, 366] on link "CAB 3 Columbia, MD Inventory balance on Sep 1, 2025 : 0" at bounding box center [355, 380] width 233 height 28
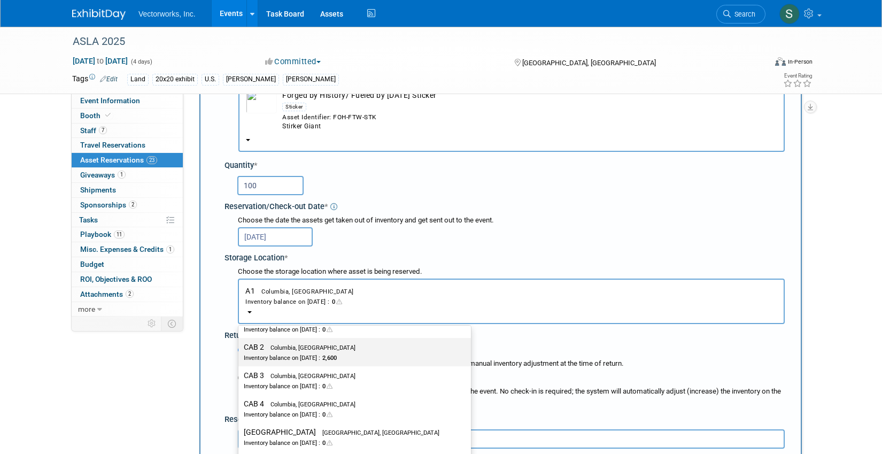
click at [305, 354] on div "Inventory balance on Sep 1, 2025 : 2,600" at bounding box center [347, 357] width 206 height 10
click at [240, 351] on input "CAB 2 Columbia, MD Inventory balance on Sep 1, 2025 : 2,600" at bounding box center [236, 347] width 7 height 7
select select "11222717"
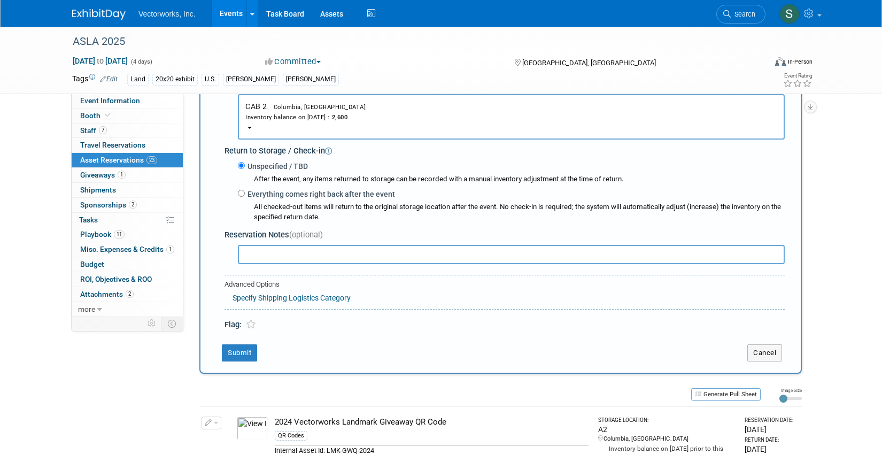
scroll to position [263, 0]
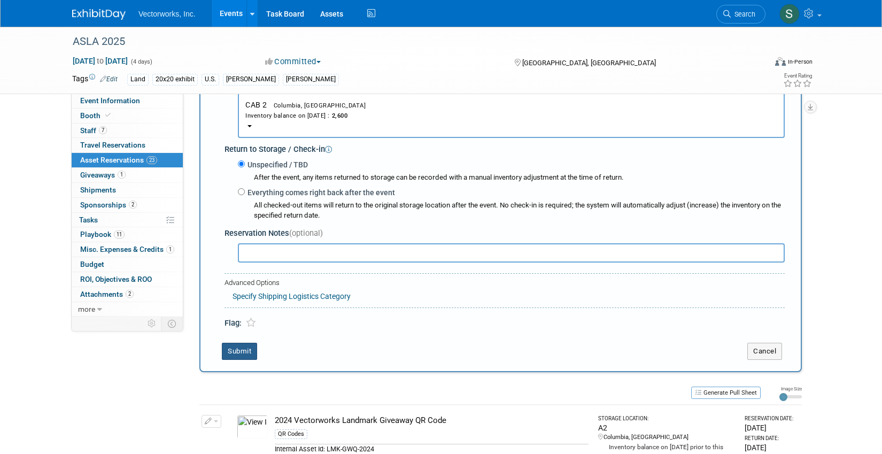
click at [242, 354] on button "Submit" at bounding box center [239, 351] width 35 height 17
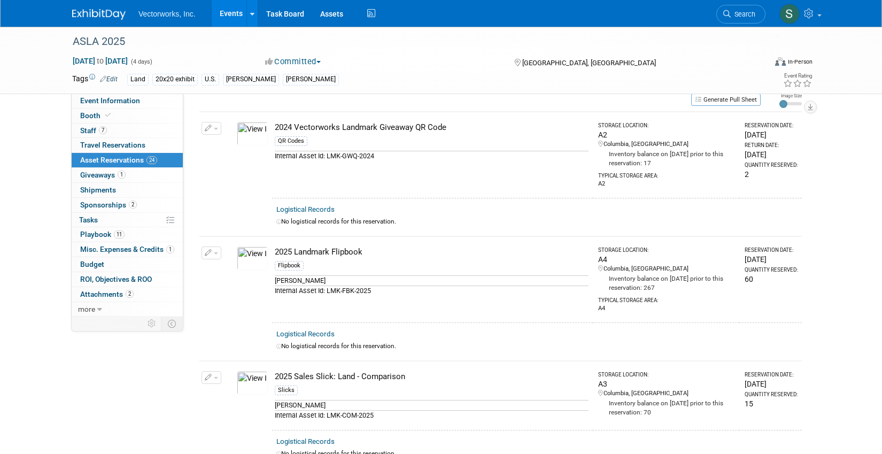
scroll to position [0, 0]
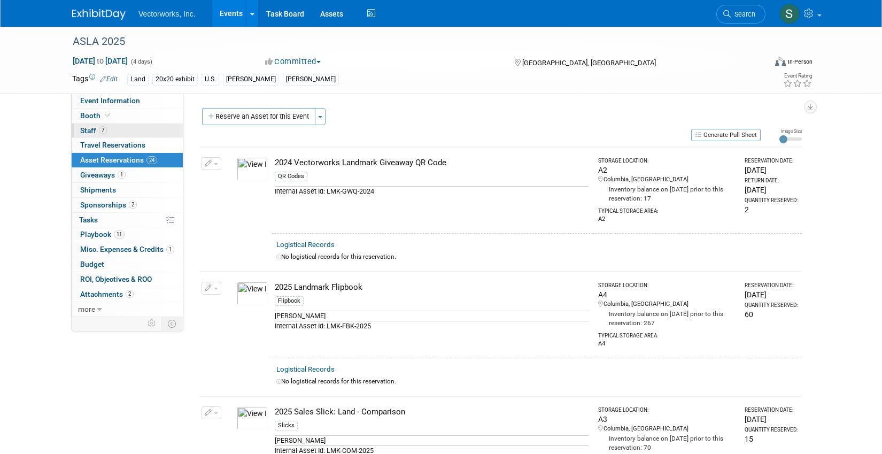
click at [120, 128] on link "7 Staff 7" at bounding box center [127, 131] width 111 height 14
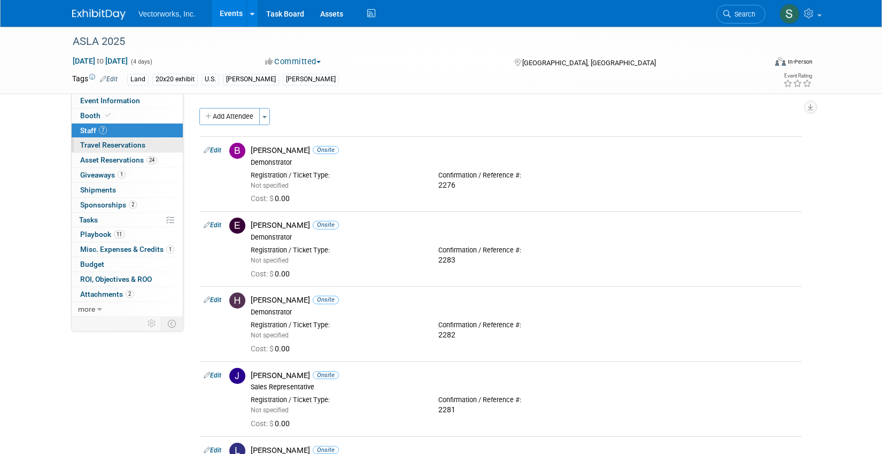
click at [135, 148] on span "Travel Reservations 0" at bounding box center [112, 145] width 65 height 9
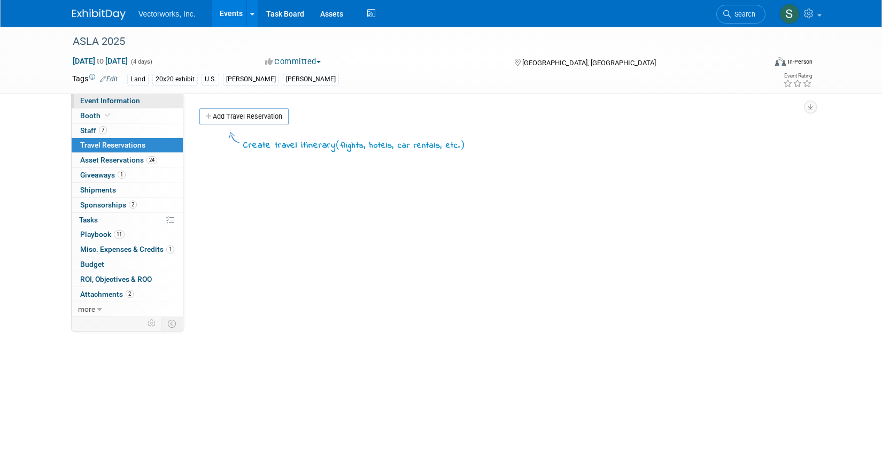
click at [132, 100] on span "Event Information" at bounding box center [110, 100] width 60 height 9
select select "Tania Arabian"
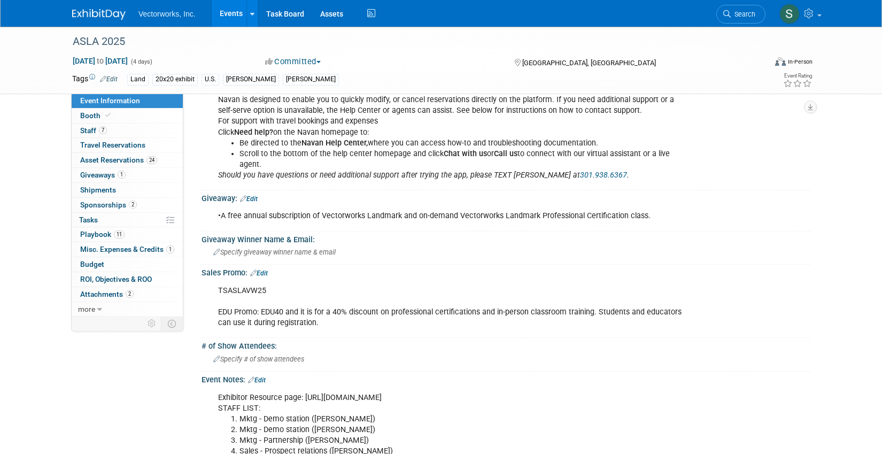
scroll to position [861, 0]
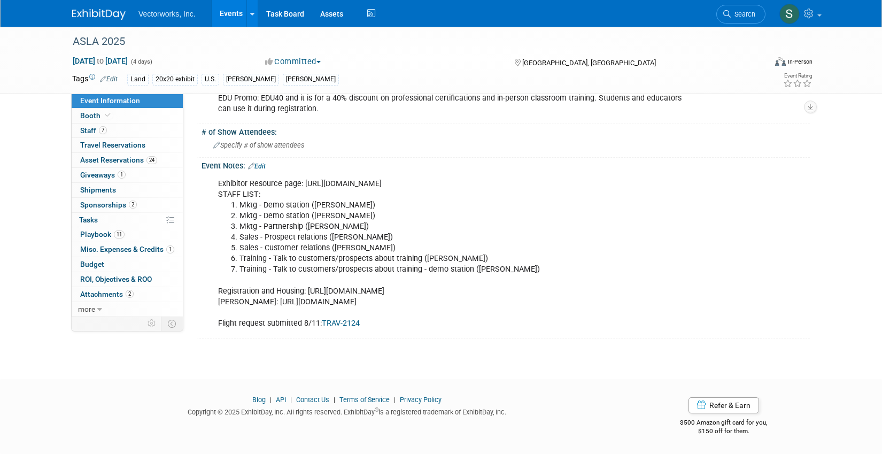
click at [330, 321] on link "TRAV-2124" at bounding box center [341, 323] width 38 height 9
click at [96, 205] on span "Sponsorships 2" at bounding box center [108, 205] width 57 height 9
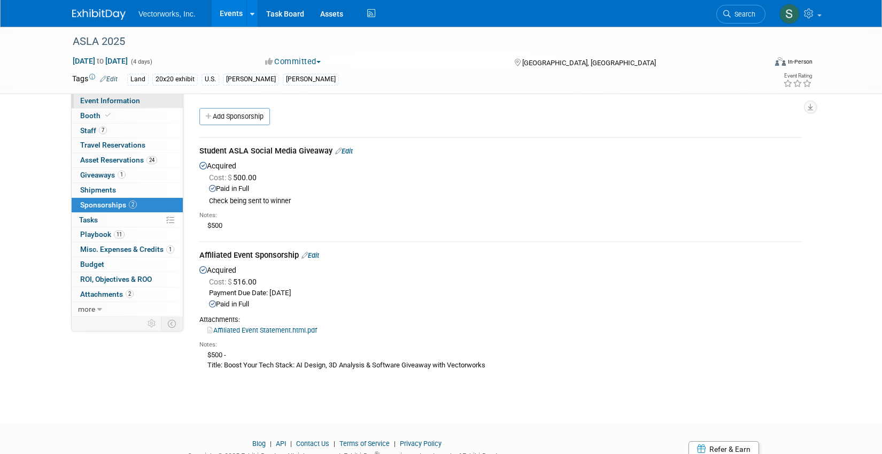
click at [137, 99] on span "Event Information" at bounding box center [110, 100] width 60 height 9
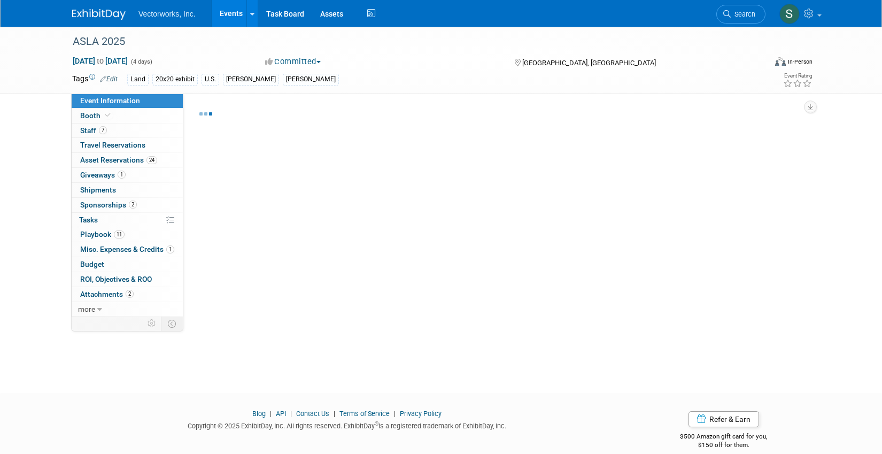
select select "Tania Arabian"
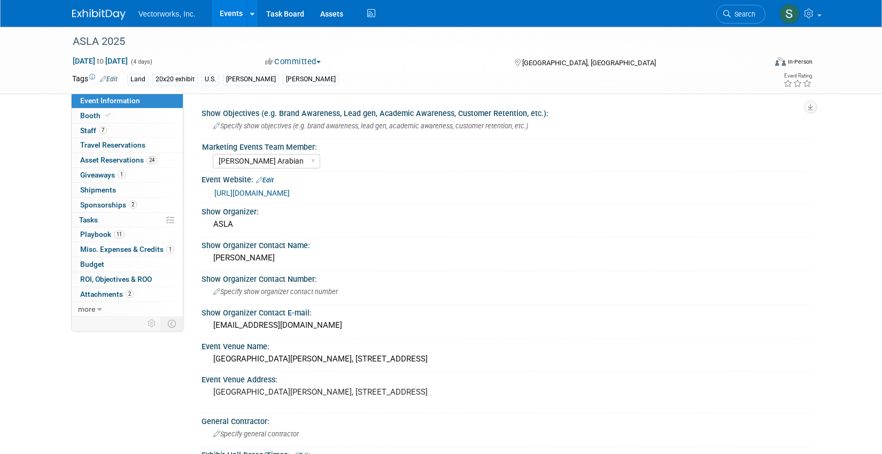
click at [266, 194] on link "https://www.aslaconference.com/" at bounding box center [251, 193] width 75 height 9
click at [141, 119] on link "Booth" at bounding box center [127, 116] width 111 height 14
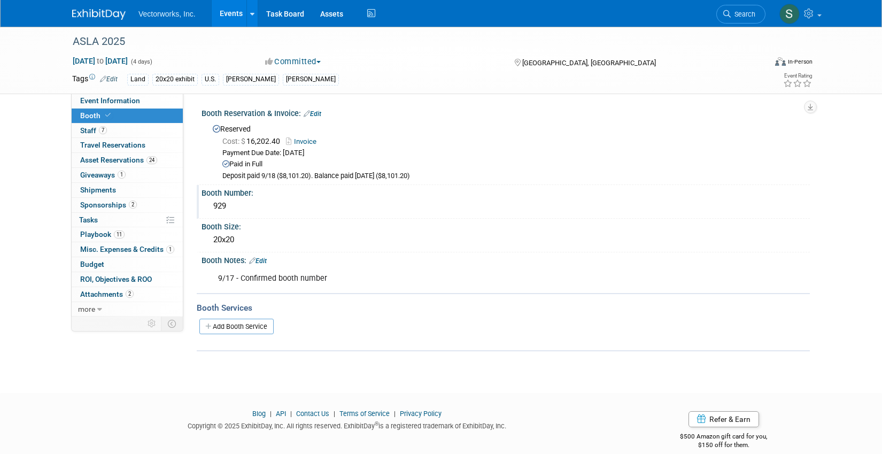
click at [218, 205] on div "929" at bounding box center [506, 206] width 593 height 17
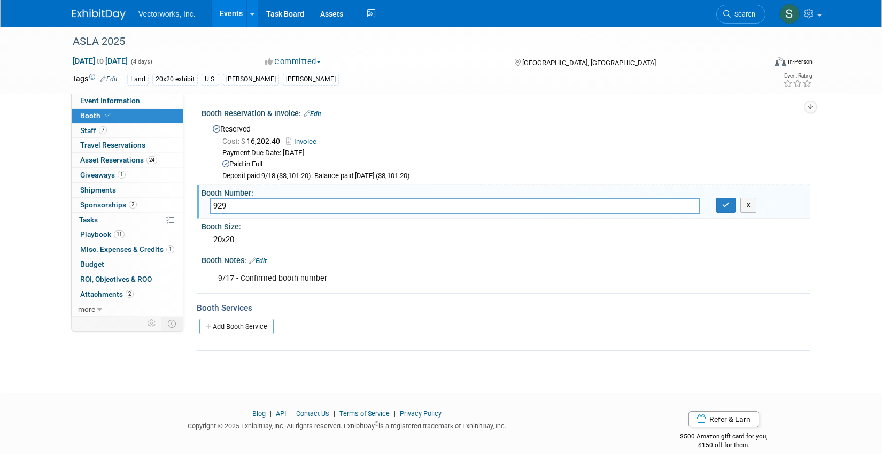
click at [218, 205] on input "929" at bounding box center [455, 206] width 491 height 17
click at [153, 381] on body "Vectorworks, Inc. Events Add Event Bulk Upload Events Shareable Event Boards Re…" at bounding box center [441, 227] width 882 height 454
click at [725, 211] on button "button" at bounding box center [726, 205] width 19 height 15
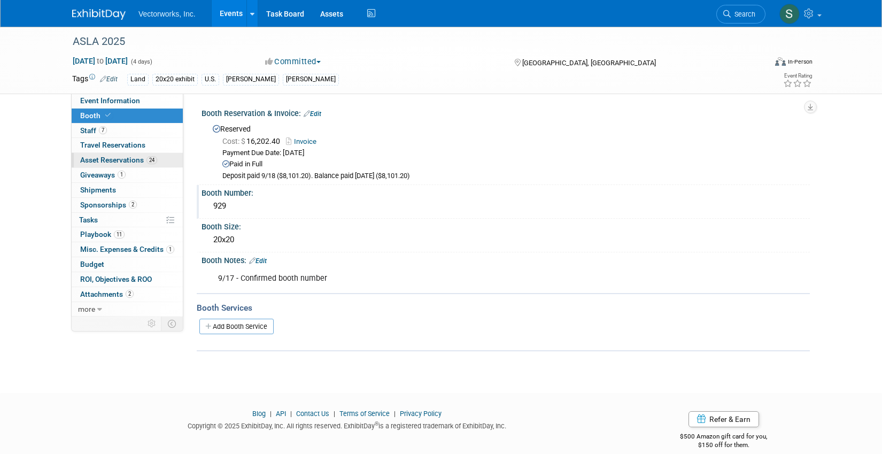
click at [125, 162] on span "Asset Reservations 24" at bounding box center [118, 160] width 77 height 9
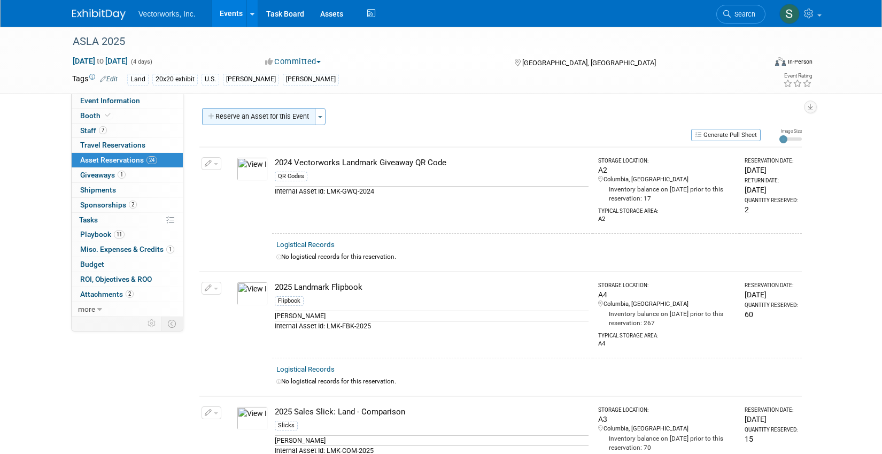
click at [290, 121] on button "Reserve an Asset for this Event" at bounding box center [258, 116] width 113 height 17
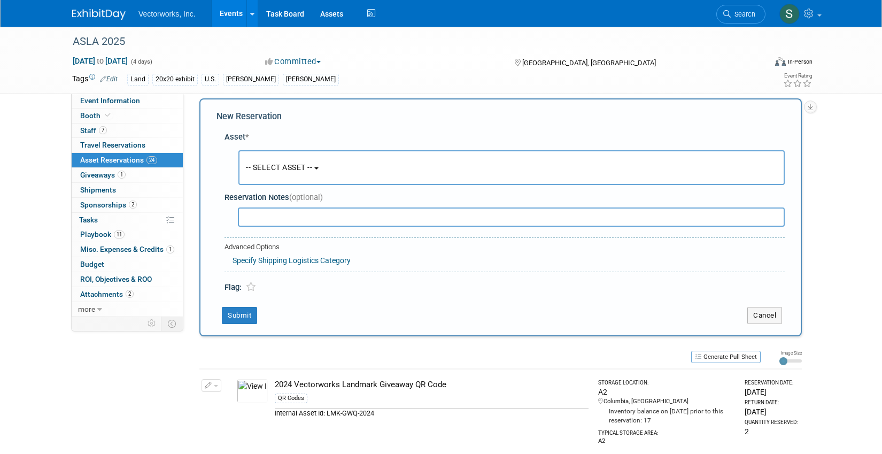
scroll to position [10, 0]
click at [280, 169] on span "-- SELECT ASSET --" at bounding box center [279, 167] width 66 height 9
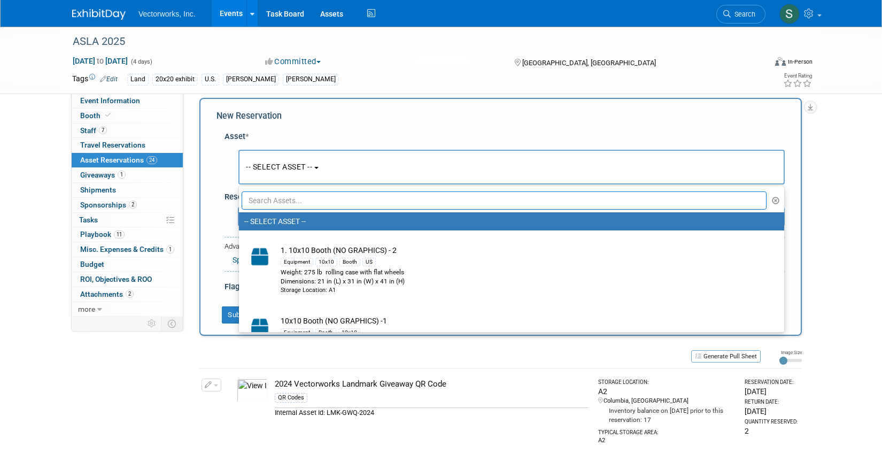
click at [281, 199] on input "text" at bounding box center [504, 200] width 525 height 18
type input "ilandscape"
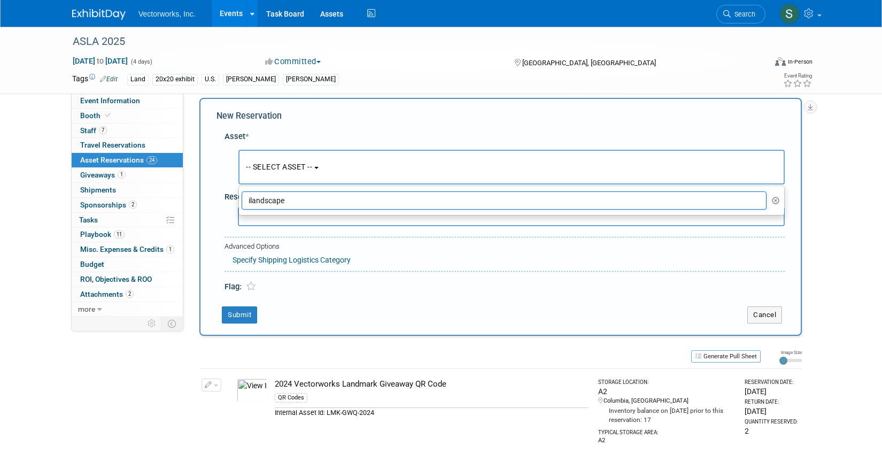
click at [289, 204] on input "ilandscape" at bounding box center [504, 200] width 525 height 18
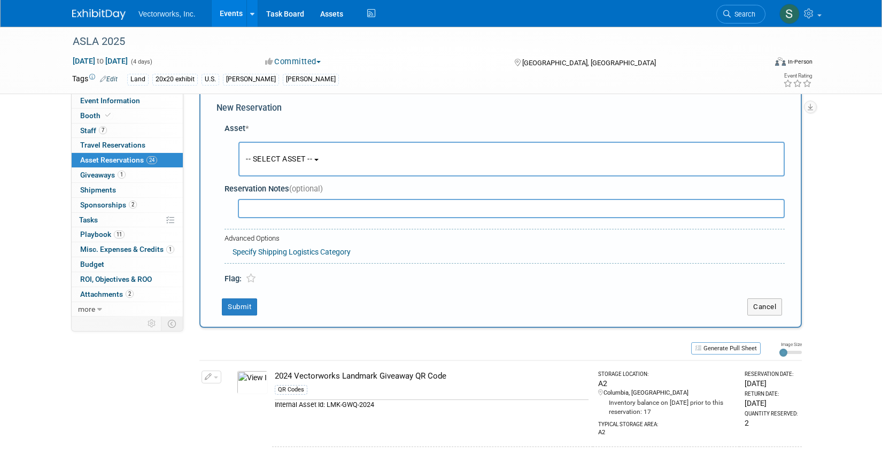
scroll to position [20, 0]
click at [288, 148] on button "-- SELECT ASSET --" at bounding box center [512, 157] width 547 height 35
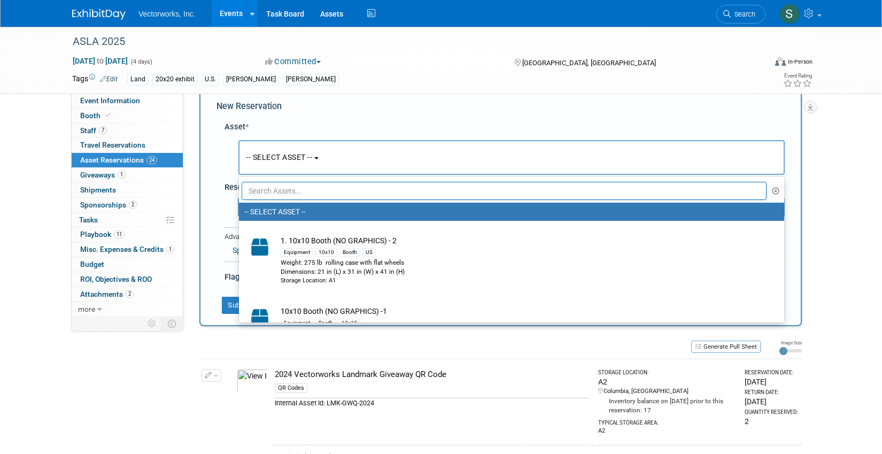
click at [281, 186] on input "text" at bounding box center [504, 191] width 525 height 18
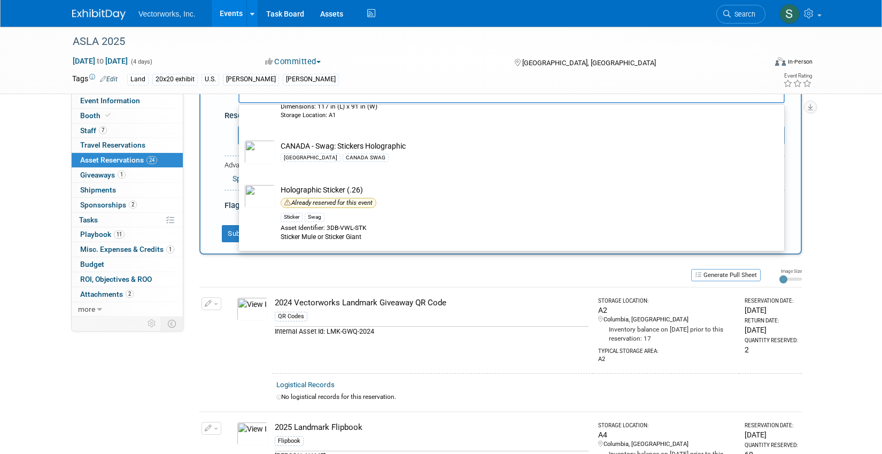
scroll to position [125, 0]
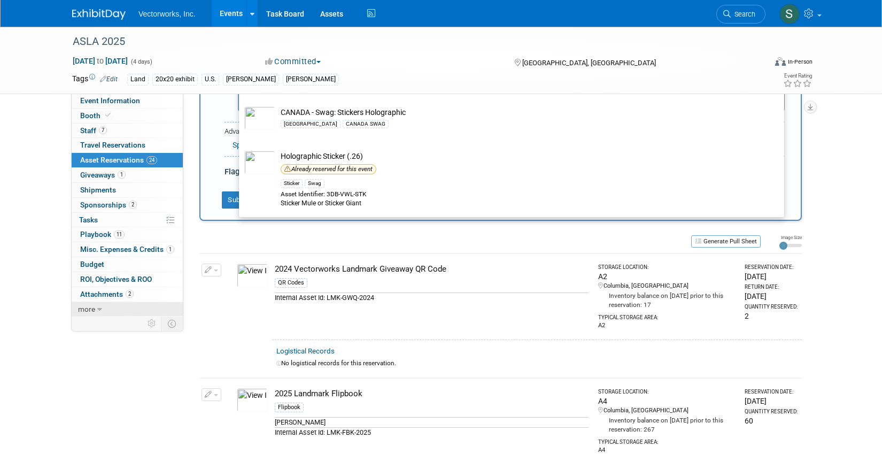
type input "graphic"
click at [174, 302] on link "more" at bounding box center [127, 309] width 111 height 14
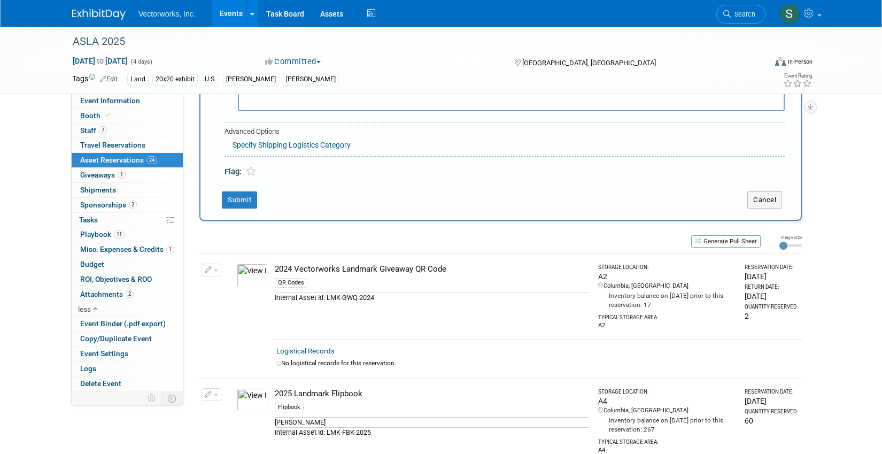
click at [221, 322] on td "Change Reservation Manage Logistical Records" at bounding box center [211, 296] width 25 height 86
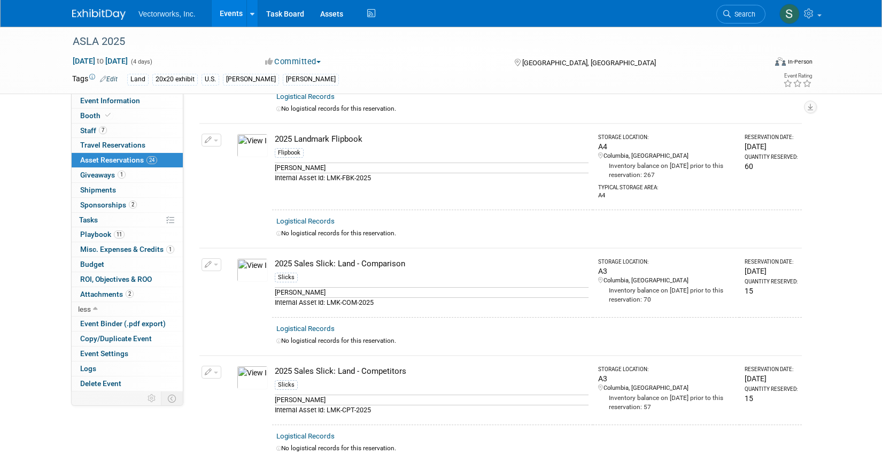
scroll to position [384, 0]
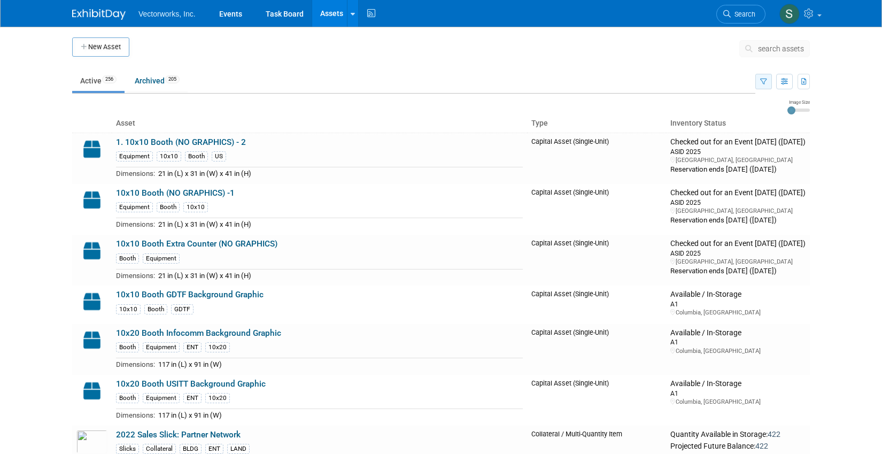
click at [767, 82] on button "button" at bounding box center [764, 82] width 17 height 16
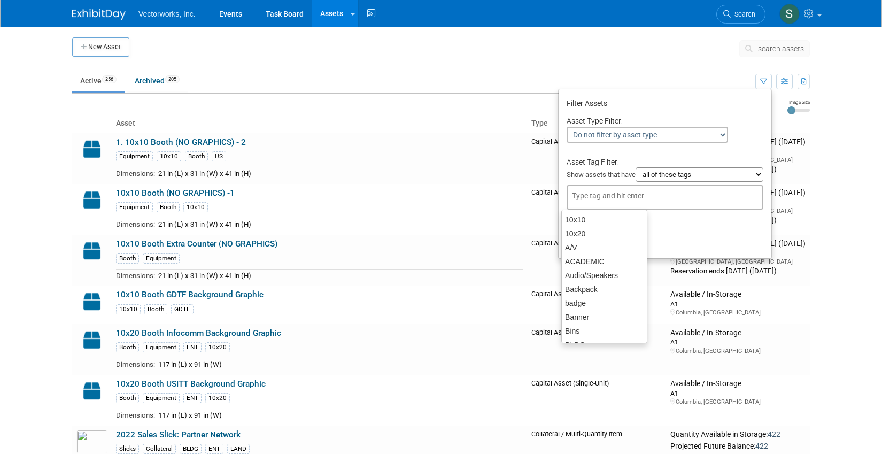
click at [652, 189] on div at bounding box center [665, 197] width 197 height 25
click at [609, 193] on input "text" at bounding box center [615, 195] width 86 height 11
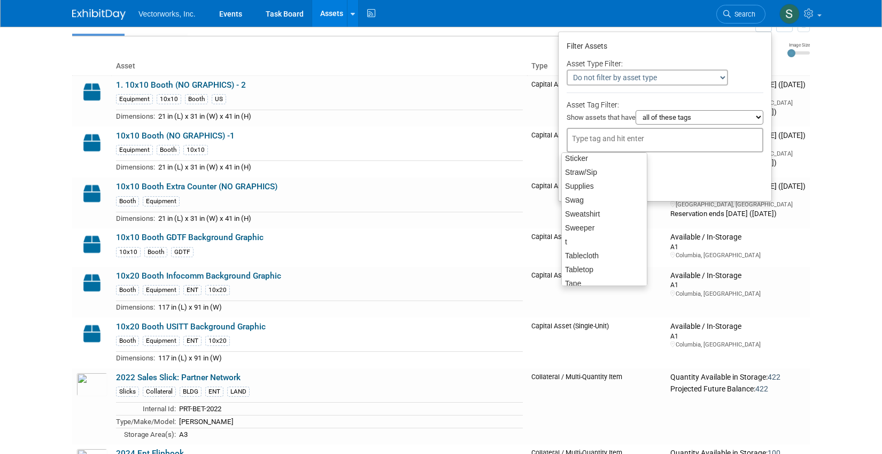
scroll to position [907, 0]
click at [596, 199] on div "Swag" at bounding box center [604, 200] width 86 height 15
type input "Swag"
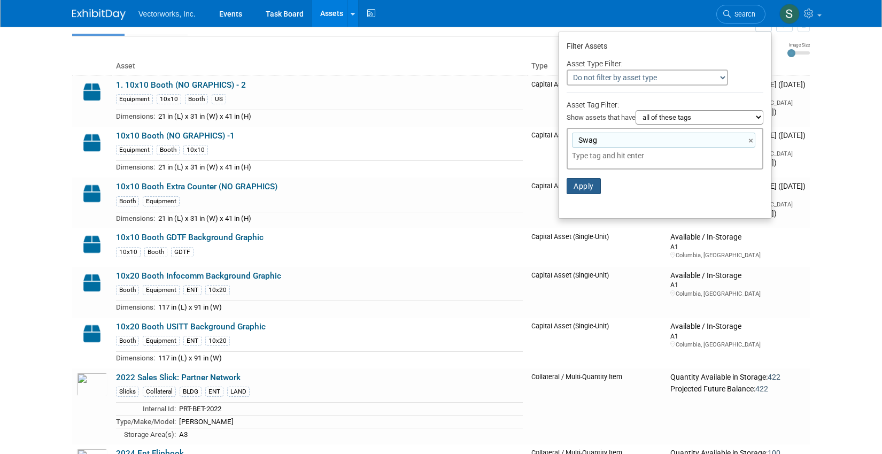
click at [574, 184] on button "Apply" at bounding box center [584, 186] width 34 height 16
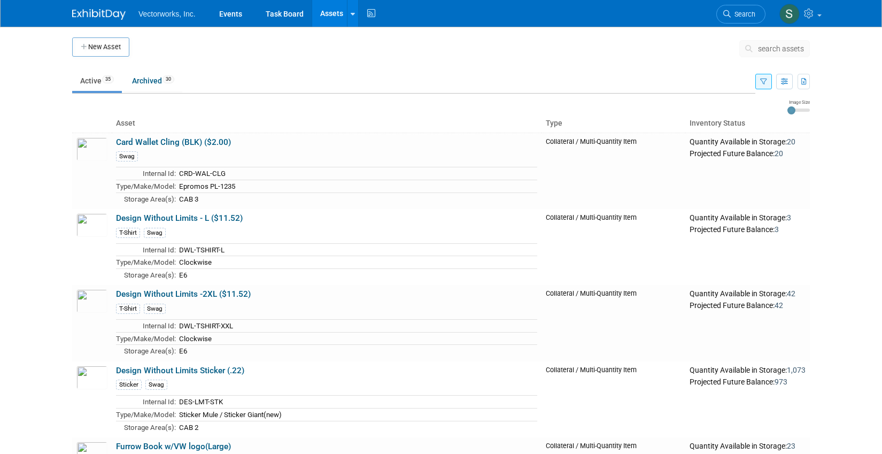
click at [768, 81] on button "button" at bounding box center [764, 82] width 17 height 16
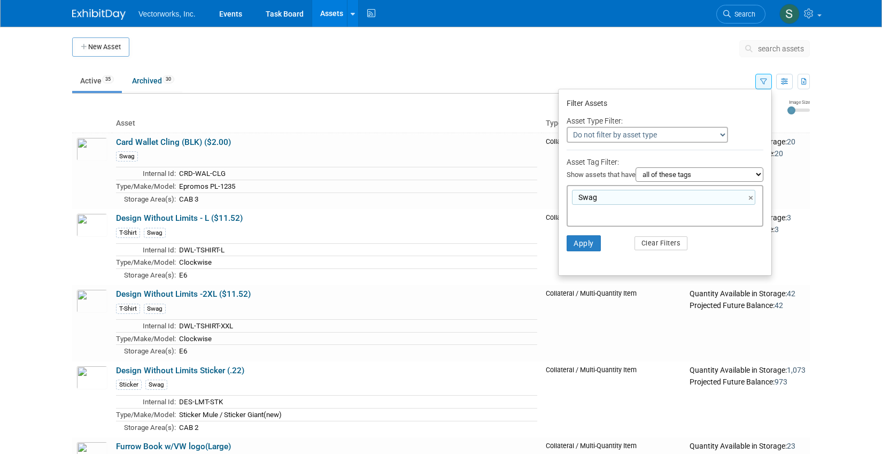
click at [673, 211] on div "Swag Swag ×" at bounding box center [665, 206] width 197 height 42
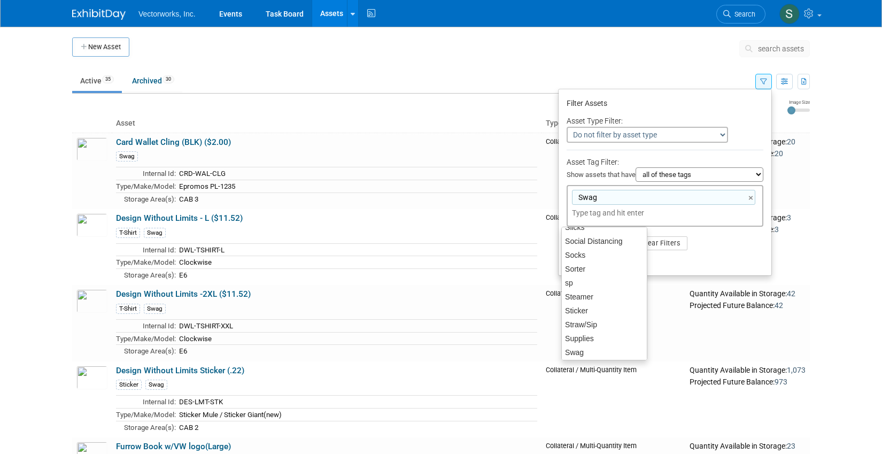
scroll to position [834, 0]
click at [594, 306] on div "Sticker" at bounding box center [604, 306] width 86 height 15
type input "Swag, Sticker"
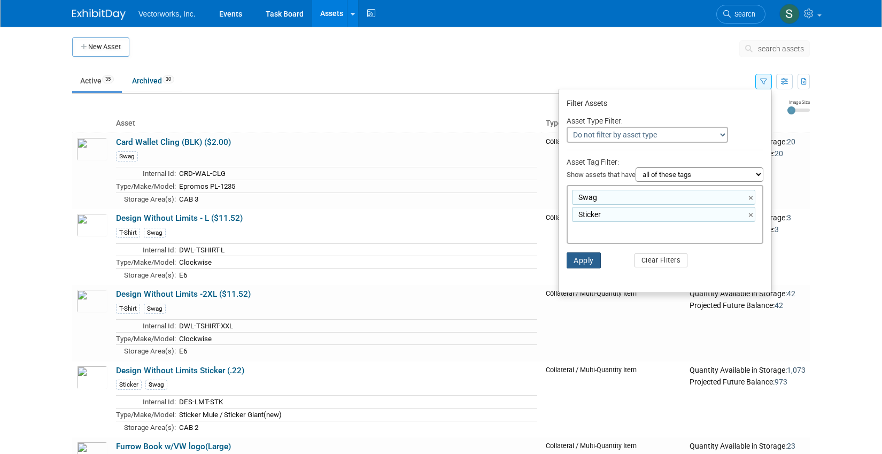
click at [579, 264] on button "Apply" at bounding box center [584, 260] width 34 height 16
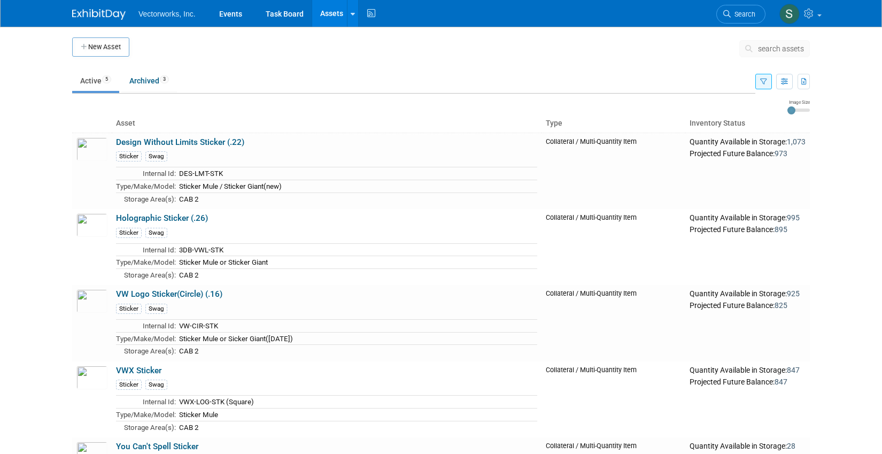
click at [763, 80] on icon "button" at bounding box center [763, 82] width 7 height 7
click at [765, 82] on icon "button" at bounding box center [763, 82] width 7 height 7
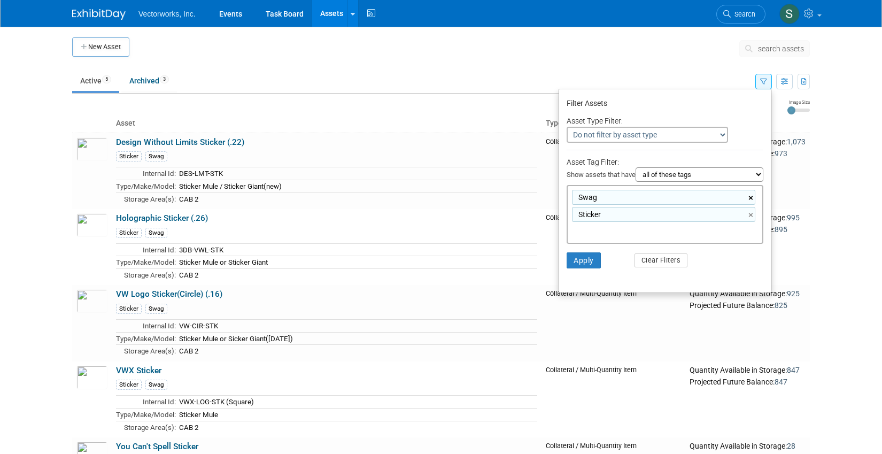
click at [751, 196] on link "×" at bounding box center [752, 198] width 7 height 12
type input "Sticker"
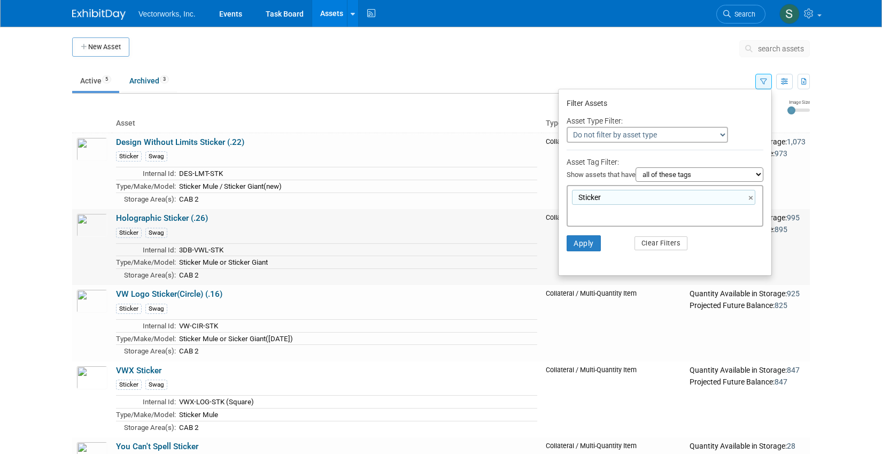
click at [473, 225] on td "Holographic Sticker (.26) Sticker Swag Internal Id: 3DB-VWL-STK Type/Make/Model…" at bounding box center [327, 247] width 430 height 76
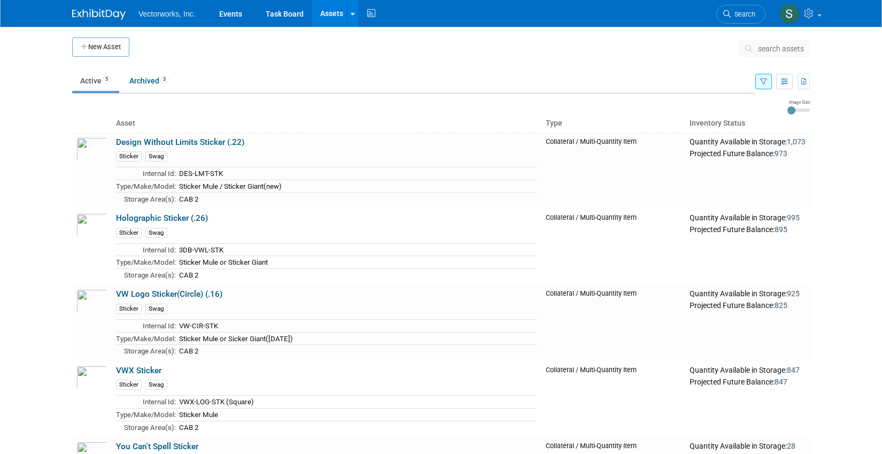
click at [767, 82] on button "button" at bounding box center [764, 82] width 17 height 16
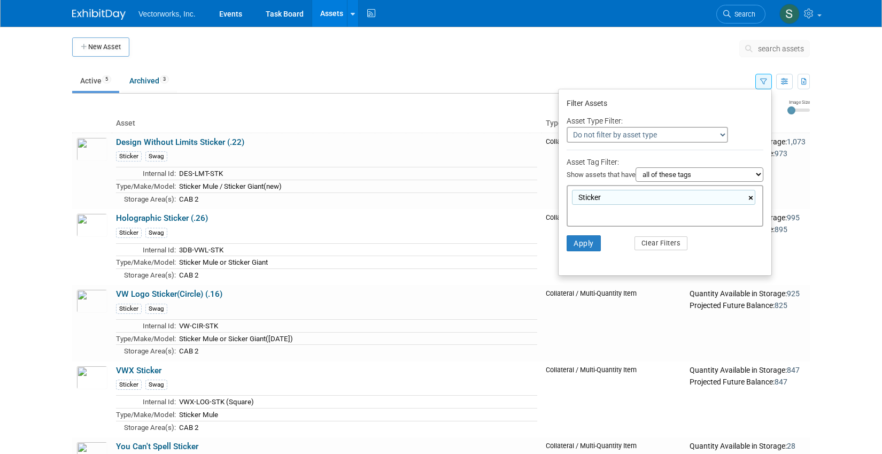
click at [750, 197] on link "×" at bounding box center [752, 198] width 7 height 12
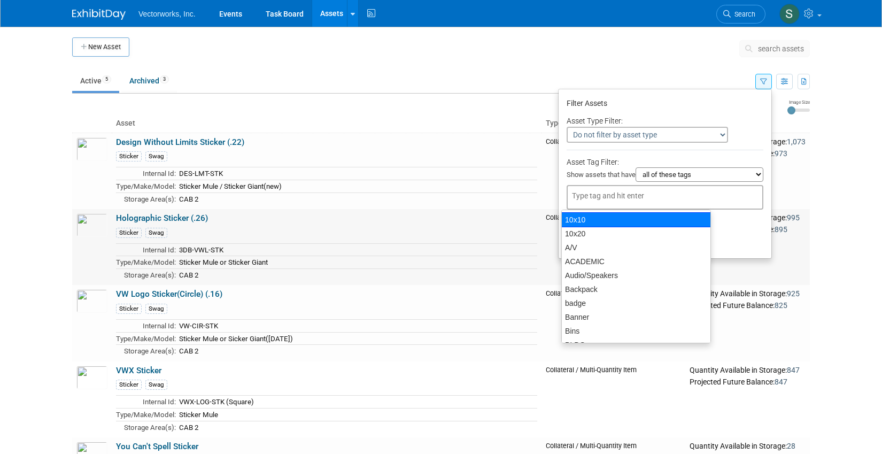
click at [516, 210] on td "Holographic Sticker (.26) Sticker Swag Internal Id: 3DB-VWL-STK Type/Make/Model…" at bounding box center [327, 247] width 430 height 76
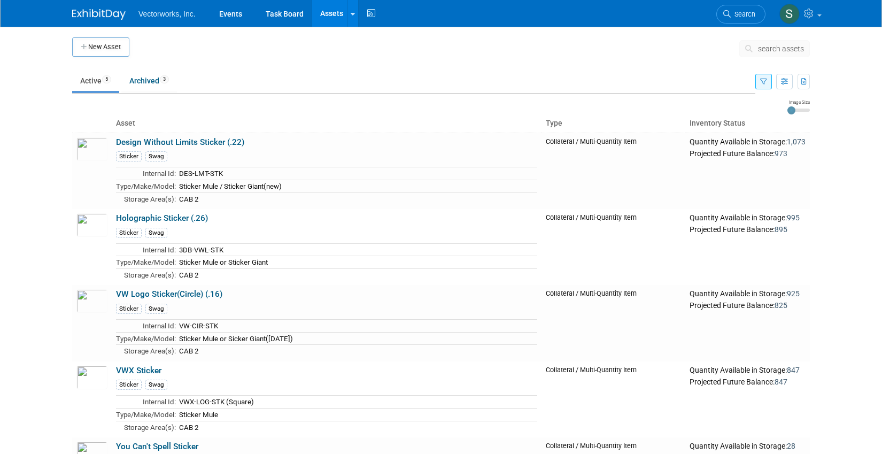
click at [765, 83] on icon "button" at bounding box center [763, 82] width 7 height 7
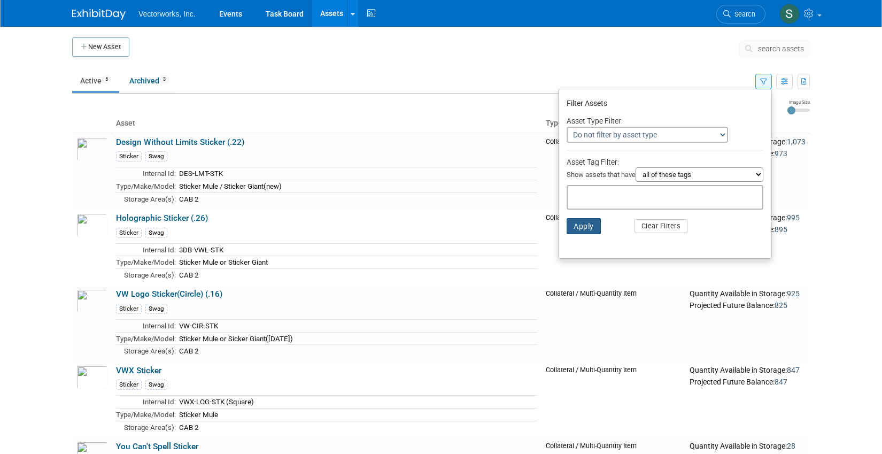
click at [584, 221] on button "Apply" at bounding box center [584, 226] width 34 height 16
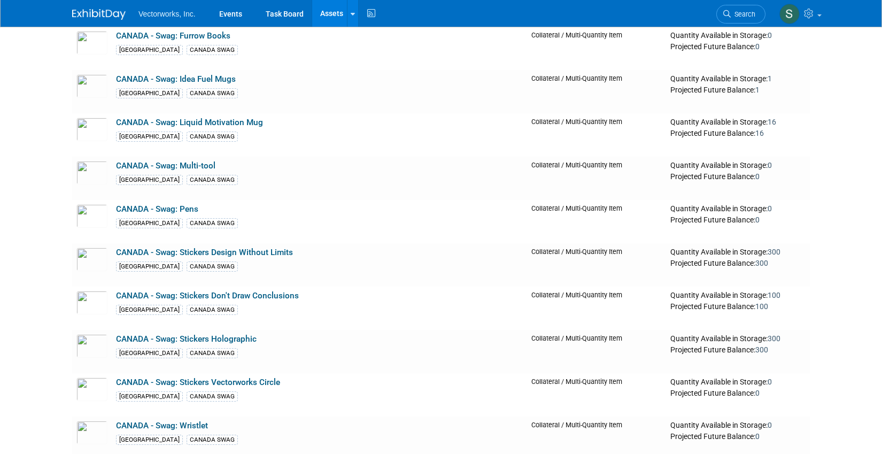
scroll to position [4705, 0]
